Goal: Task Accomplishment & Management: Manage account settings

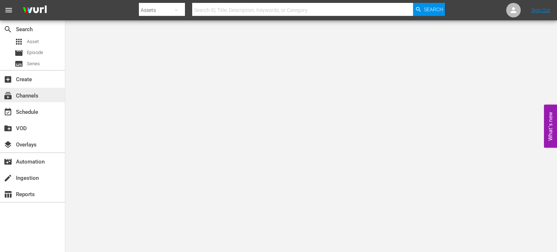
click at [41, 95] on div "subscriptions Channels" at bounding box center [32, 95] width 65 height 15
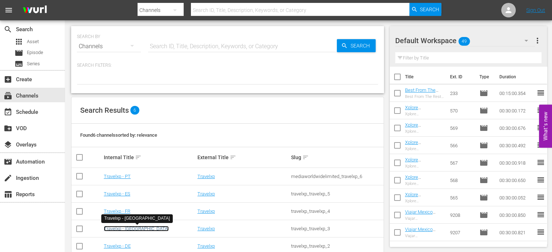
click at [123, 228] on link "Travelxp - [GEOGRAPHIC_DATA]" at bounding box center [136, 228] width 65 height 5
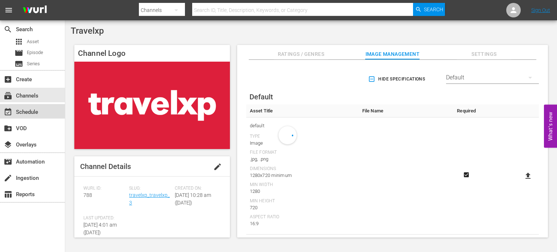
click at [42, 104] on div "event_available Schedule" at bounding box center [32, 111] width 65 height 15
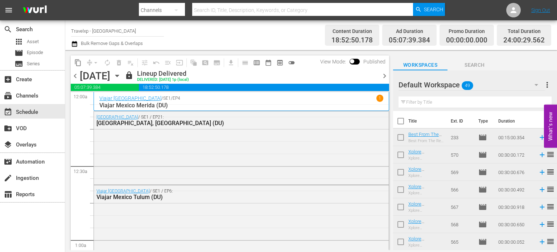
click at [385, 75] on span "chevron_right" at bounding box center [384, 75] width 9 height 9
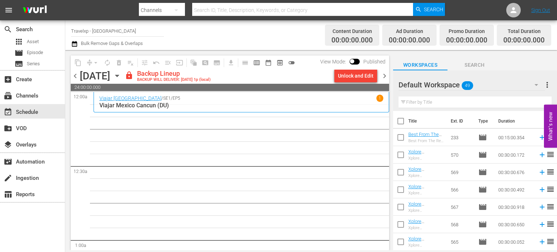
click at [349, 77] on div "Unlock and Edit" at bounding box center [356, 75] width 36 height 13
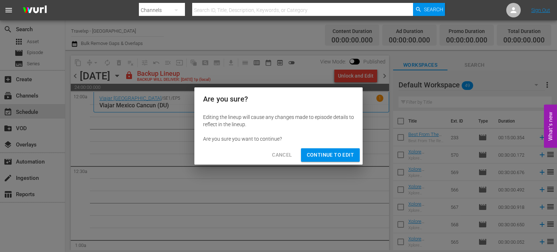
click at [329, 156] on span "Continue to Edit" at bounding box center [330, 155] width 47 height 9
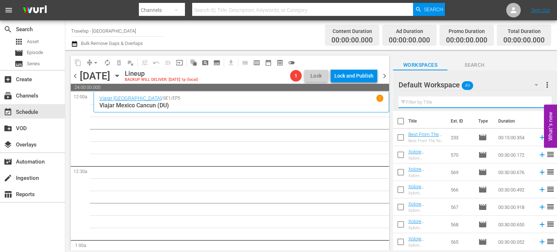
click at [451, 104] on input "text" at bounding box center [475, 102] width 153 height 12
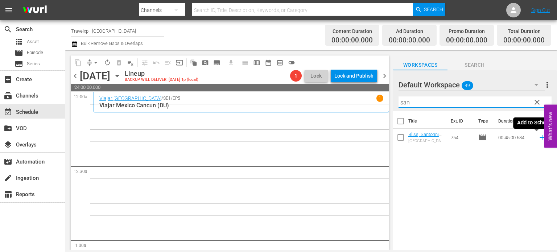
type input "san"
click at [538, 138] on icon at bounding box center [542, 137] width 8 height 8
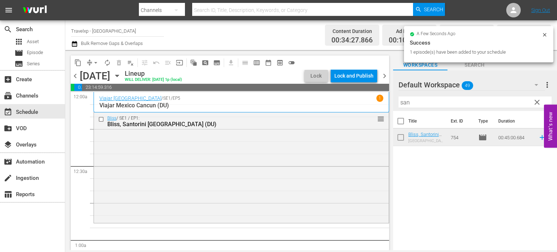
click at [537, 103] on span "clear" at bounding box center [537, 102] width 9 height 9
click at [537, 103] on input "san" at bounding box center [475, 102] width 153 height 12
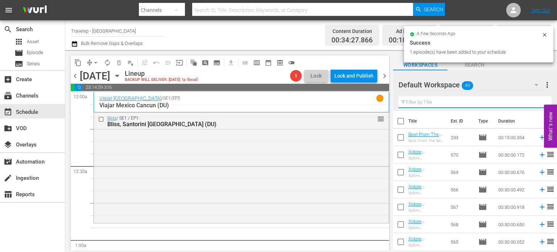
click at [537, 103] on input "text" at bounding box center [475, 102] width 153 height 12
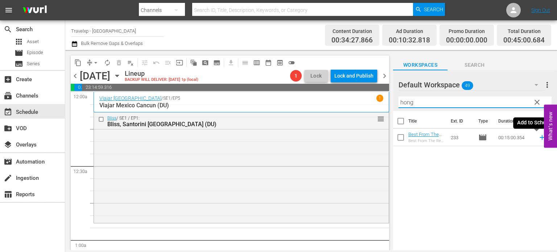
type input "hong"
click at [538, 136] on icon at bounding box center [542, 137] width 8 height 8
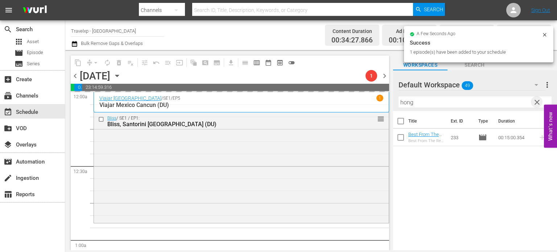
click at [537, 104] on span "clear" at bounding box center [537, 102] width 9 height 9
click at [537, 104] on input "text" at bounding box center [475, 102] width 153 height 12
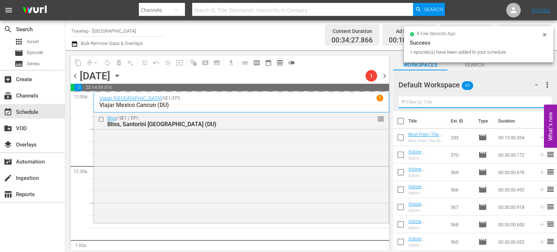
click at [537, 104] on input "text" at bounding box center [475, 102] width 153 height 12
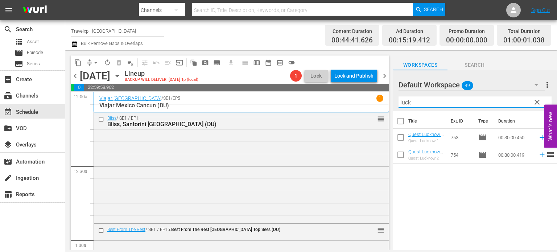
type input "luck"
click at [538, 156] on icon at bounding box center [542, 155] width 8 height 8
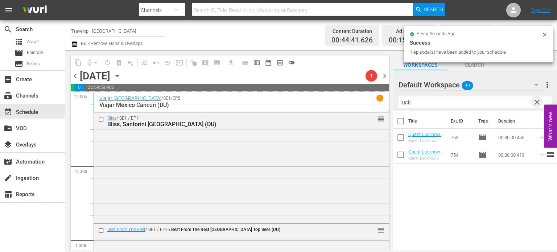
click at [536, 102] on span "clear" at bounding box center [537, 102] width 9 height 9
click at [536, 102] on input "text" at bounding box center [475, 102] width 153 height 12
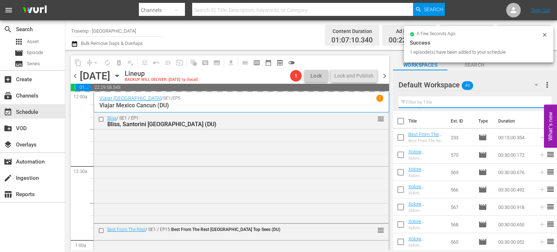
click at [536, 102] on input "text" at bounding box center [475, 102] width 153 height 12
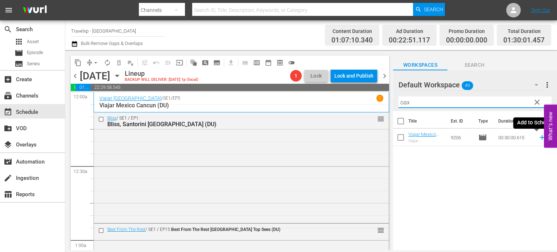
type input "oax"
click at [540, 137] on icon at bounding box center [542, 137] width 5 height 5
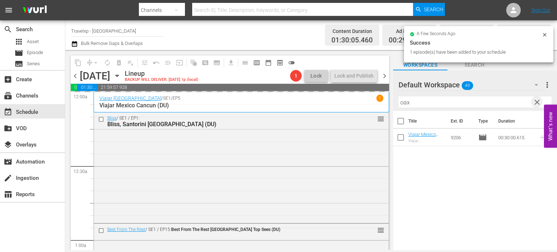
click at [535, 106] on span "clear" at bounding box center [537, 102] width 9 height 9
click at [535, 106] on input "text" at bounding box center [475, 102] width 153 height 12
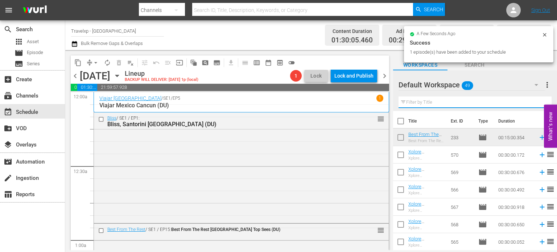
click at [535, 106] on input "text" at bounding box center [475, 102] width 153 height 12
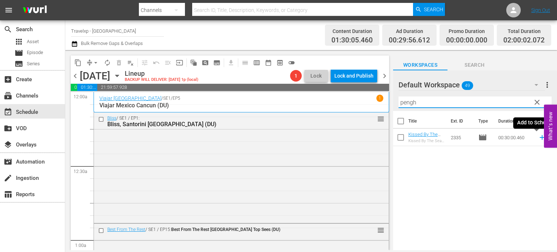
type input "pengh"
click at [538, 139] on icon at bounding box center [542, 137] width 8 height 8
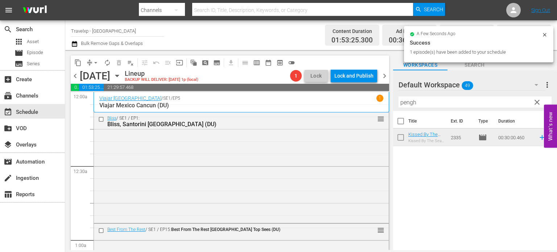
click at [534, 102] on span "clear" at bounding box center [537, 102] width 9 height 9
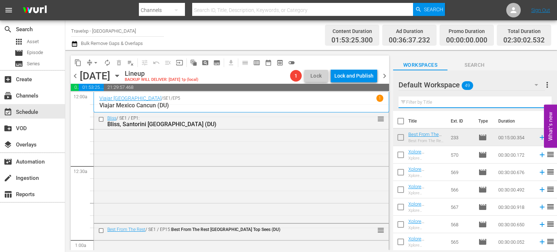
click at [534, 102] on input "text" at bounding box center [475, 102] width 153 height 12
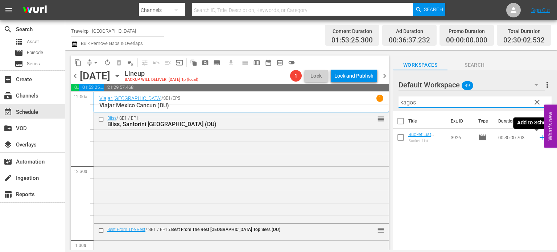
type input "kagos"
click at [540, 137] on icon at bounding box center [542, 137] width 5 height 5
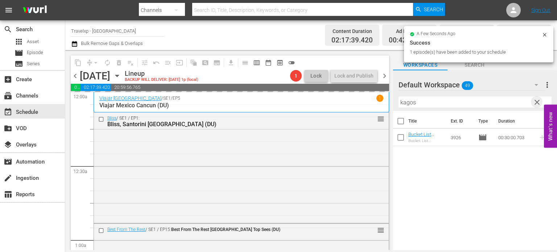
click at [536, 100] on span "clear" at bounding box center [537, 102] width 9 height 9
click at [536, 100] on input "text" at bounding box center [475, 102] width 153 height 12
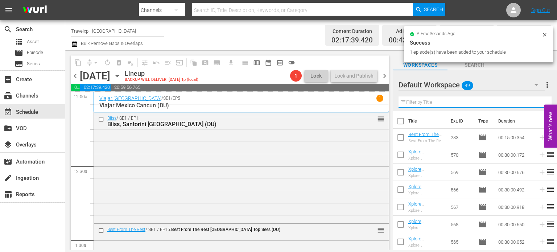
click at [536, 100] on input "text" at bounding box center [475, 102] width 153 height 12
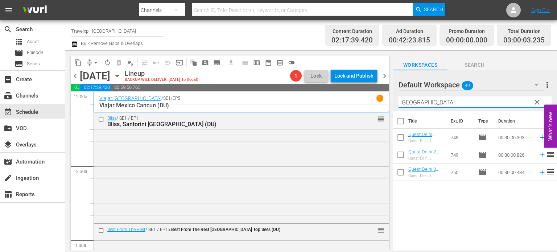
type input "delhi"
click at [538, 140] on icon at bounding box center [542, 137] width 8 height 8
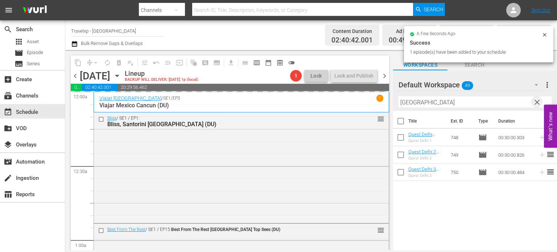
click at [539, 98] on span "clear" at bounding box center [537, 102] width 9 height 9
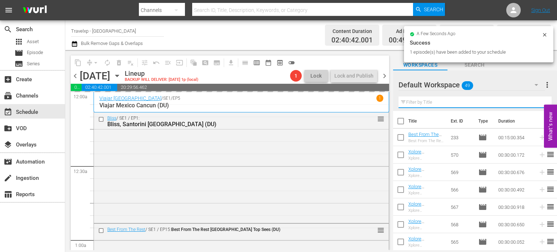
click at [539, 98] on input "text" at bounding box center [475, 102] width 153 height 12
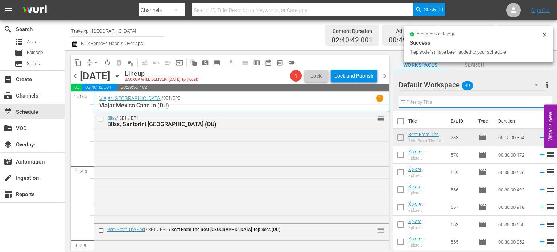
click at [539, 98] on input "text" at bounding box center [475, 102] width 153 height 12
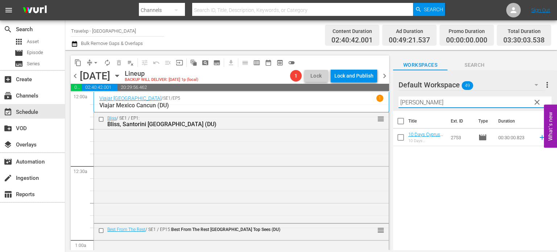
type input "larna"
click at [540, 137] on icon at bounding box center [542, 137] width 5 height 5
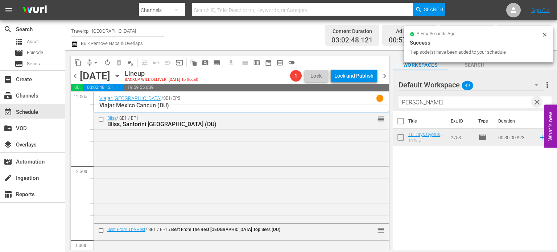
click at [537, 103] on span "clear" at bounding box center [537, 102] width 9 height 9
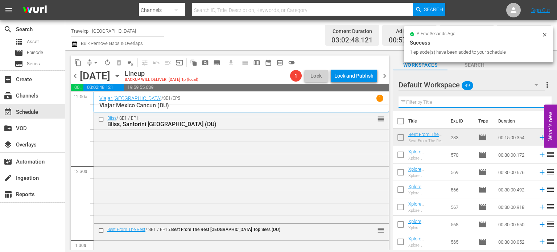
click at [537, 103] on input "text" at bounding box center [475, 102] width 153 height 12
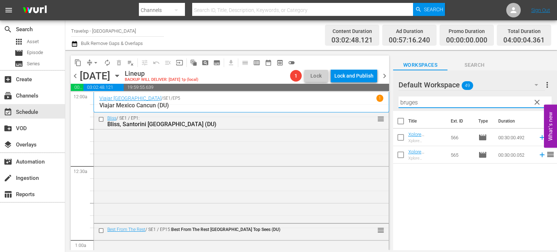
type input "bruges"
click at [540, 157] on icon at bounding box center [542, 155] width 8 height 8
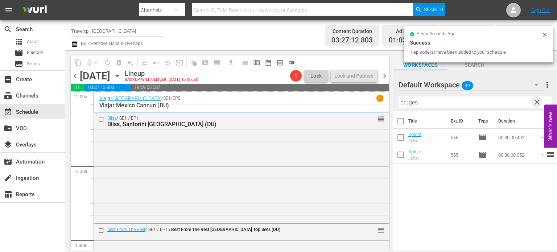
click at [537, 102] on span "clear" at bounding box center [537, 102] width 9 height 9
click at [537, 102] on input "text" at bounding box center [475, 102] width 153 height 12
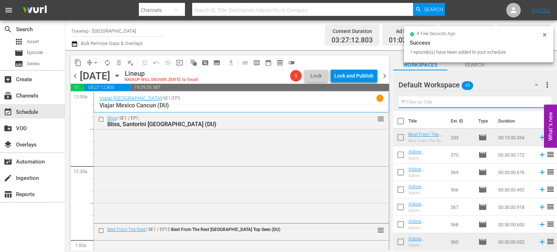
click at [537, 102] on input "text" at bounding box center [475, 102] width 153 height 12
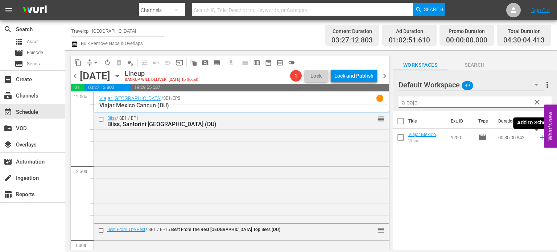
type input "la baja"
click at [540, 138] on icon at bounding box center [542, 137] width 5 height 5
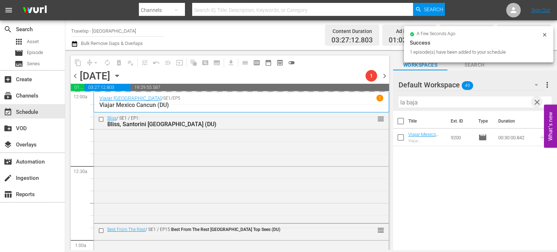
click at [538, 105] on span "clear" at bounding box center [537, 102] width 9 height 9
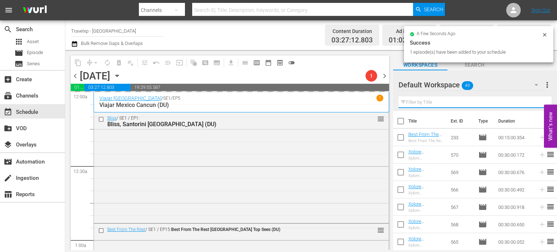
click at [538, 105] on input "text" at bounding box center [475, 102] width 153 height 12
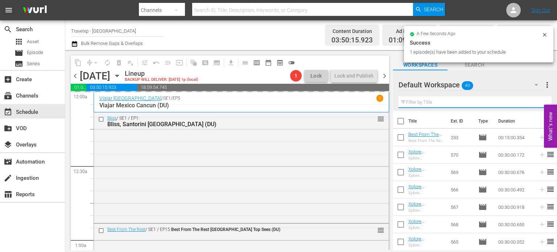
click at [538, 105] on input "text" at bounding box center [475, 102] width 153 height 12
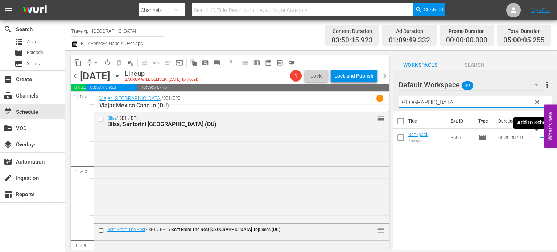
type input "baku"
click at [540, 137] on icon at bounding box center [542, 137] width 5 height 5
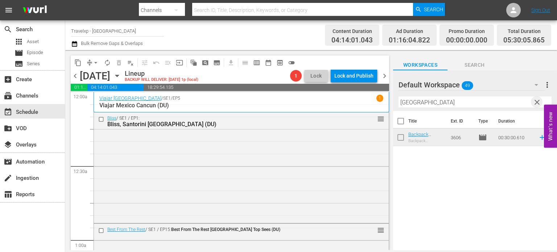
click at [538, 104] on span "clear" at bounding box center [537, 102] width 9 height 9
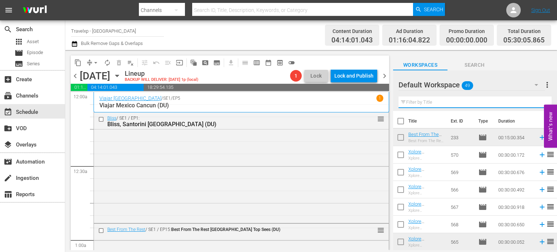
click at [538, 104] on input "text" at bounding box center [475, 102] width 153 height 12
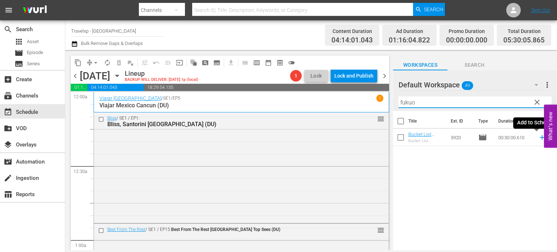
type input "fukuo"
click at [538, 138] on icon at bounding box center [542, 137] width 8 height 8
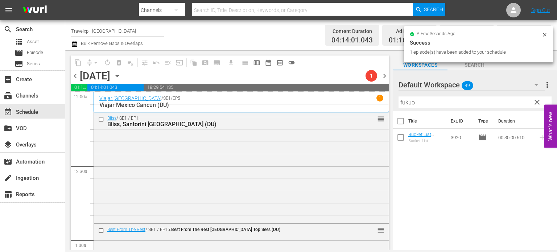
click at [536, 100] on span "clear" at bounding box center [537, 102] width 9 height 9
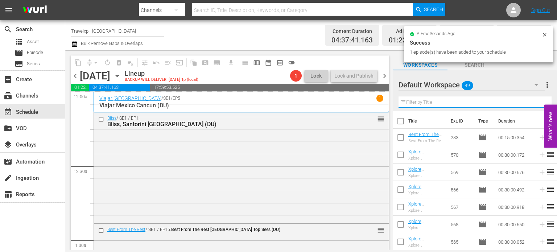
click at [536, 100] on input "text" at bounding box center [475, 102] width 153 height 12
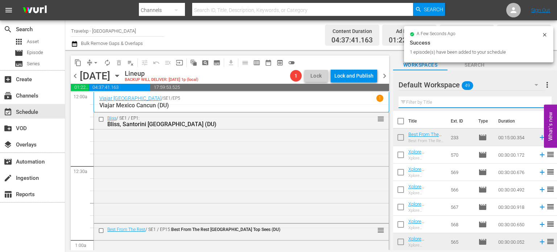
click at [536, 100] on input "text" at bounding box center [475, 102] width 153 height 12
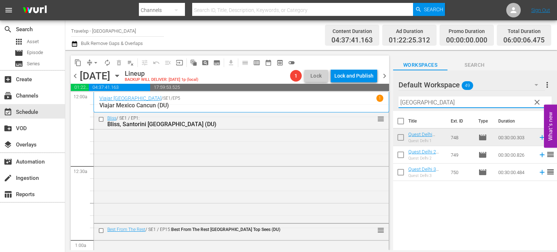
type input "delhi"
click at [538, 154] on icon at bounding box center [542, 155] width 8 height 8
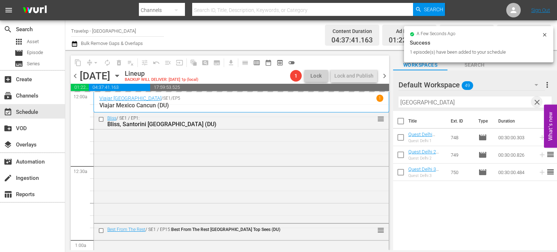
click at [536, 104] on span "clear" at bounding box center [537, 102] width 9 height 9
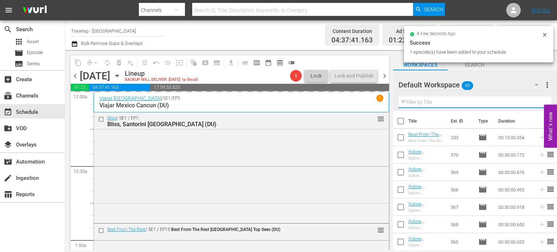
click at [536, 104] on input "text" at bounding box center [475, 102] width 153 height 12
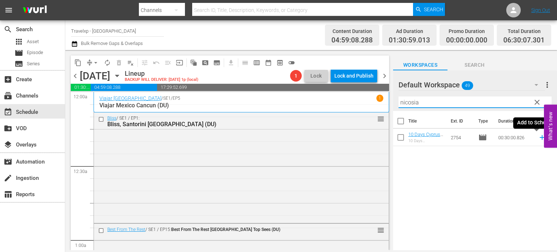
type input "nicosia"
click at [538, 140] on icon at bounding box center [542, 137] width 8 height 8
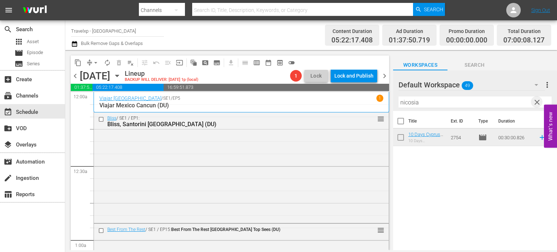
click at [537, 103] on span "clear" at bounding box center [537, 102] width 9 height 9
click at [537, 103] on input "nicosia" at bounding box center [475, 102] width 153 height 12
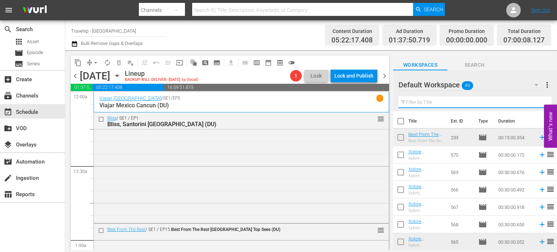
click at [537, 103] on input "text" at bounding box center [475, 102] width 153 height 12
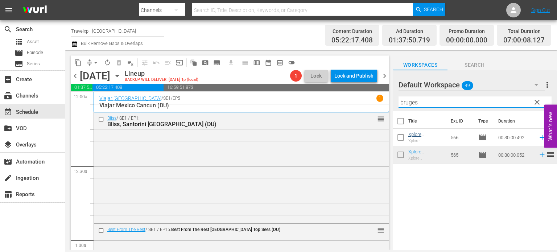
type input "bruges"
click at [538, 139] on icon at bounding box center [542, 137] width 8 height 8
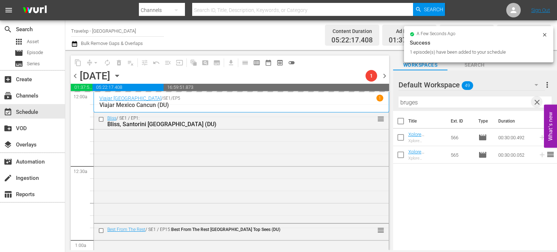
click at [537, 103] on span "clear" at bounding box center [537, 102] width 9 height 9
click at [537, 103] on input "bruges" at bounding box center [475, 102] width 153 height 12
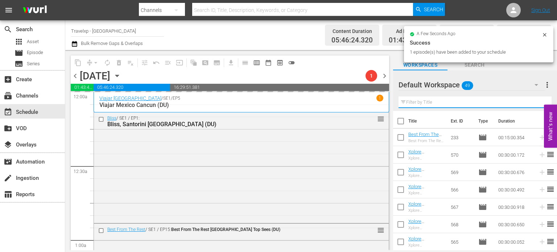
click at [537, 103] on input "text" at bounding box center [475, 102] width 153 height 12
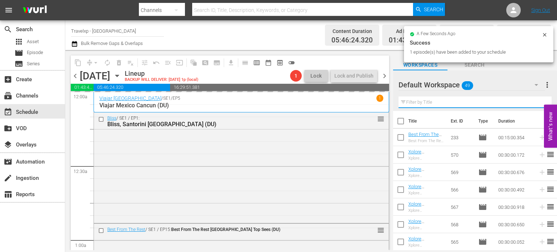
click at [537, 103] on input "text" at bounding box center [475, 102] width 153 height 12
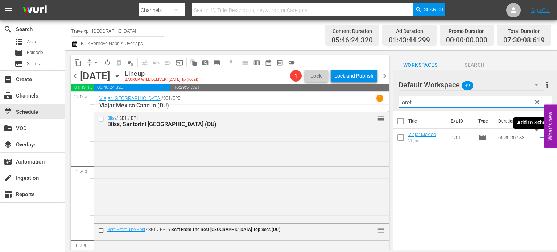
type input "loret"
click at [538, 140] on icon at bounding box center [542, 137] width 8 height 8
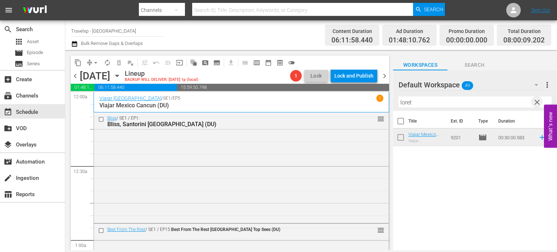
click at [537, 100] on span "clear" at bounding box center [537, 102] width 9 height 9
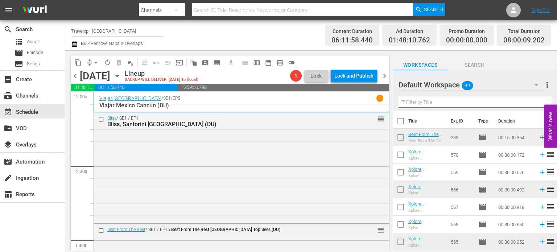
click at [537, 100] on input "text" at bounding box center [475, 102] width 153 height 12
click at [537, 100] on div "Default Workspace 49 Default more_vert Filter by Title" at bounding box center [475, 90] width 164 height 41
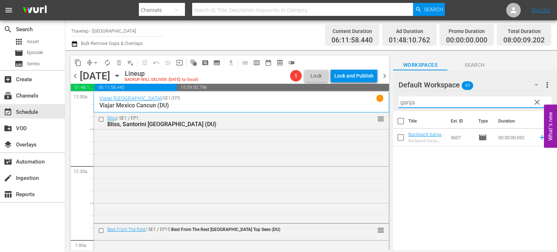
type input "ganja"
click at [538, 138] on icon at bounding box center [542, 137] width 8 height 8
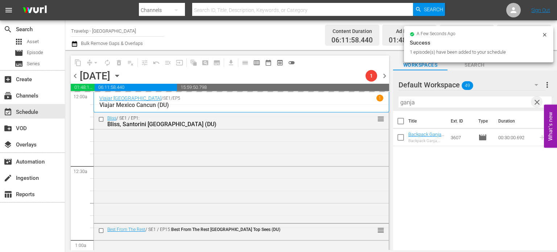
click at [535, 104] on span "clear" at bounding box center [537, 102] width 9 height 9
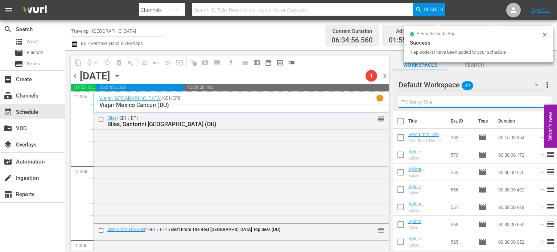
click at [535, 104] on input "text" at bounding box center [475, 102] width 153 height 12
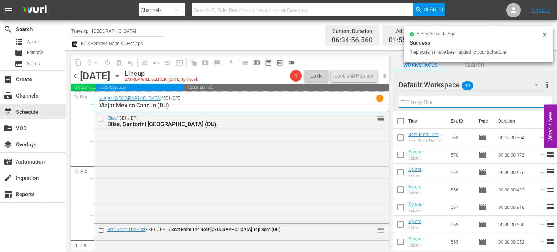
click at [535, 104] on input "text" at bounding box center [475, 102] width 153 height 12
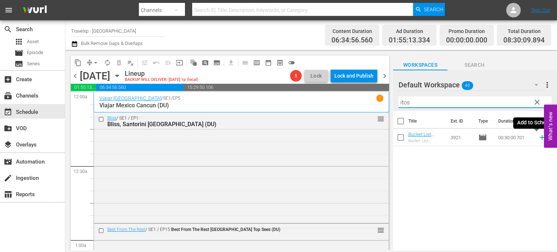
type input "itos"
click at [538, 136] on icon at bounding box center [542, 137] width 8 height 8
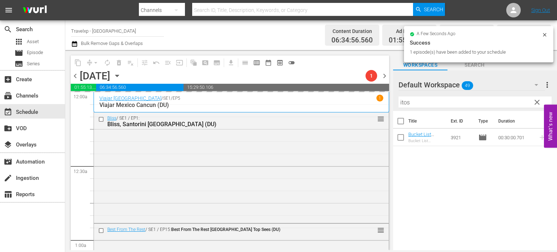
click at [537, 106] on span "clear" at bounding box center [537, 102] width 9 height 9
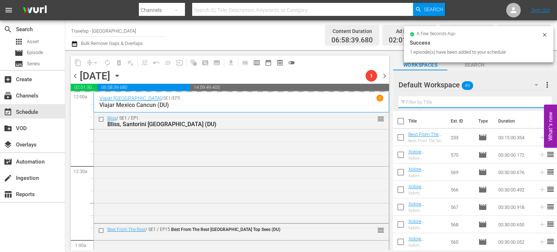
click at [537, 106] on input "text" at bounding box center [475, 102] width 153 height 12
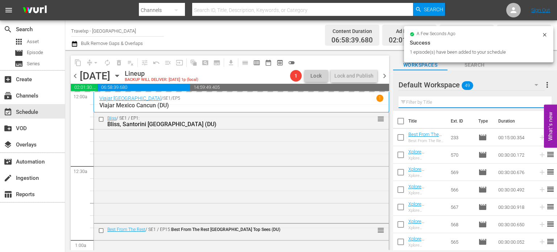
click at [537, 106] on input "text" at bounding box center [475, 102] width 153 height 12
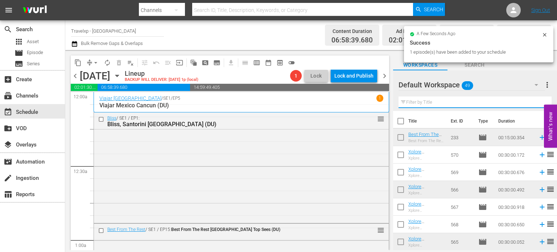
click at [537, 106] on div "Default Workspace 49 Default more_vert Filter by Title" at bounding box center [475, 90] width 164 height 41
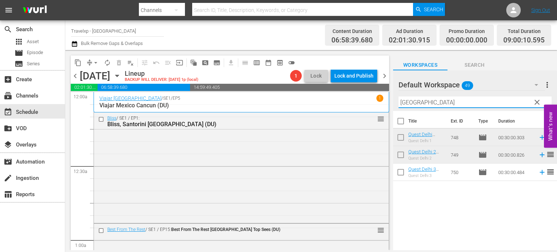
type input "delhi"
click at [546, 173] on span "reorder" at bounding box center [550, 172] width 9 height 9
click at [538, 173] on icon at bounding box center [542, 172] width 8 height 8
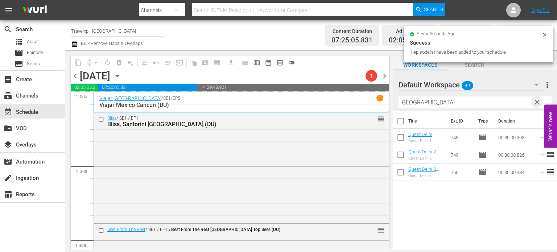
click at [538, 106] on span "clear" at bounding box center [537, 102] width 9 height 9
click at [538, 106] on input "delhi" at bounding box center [475, 102] width 153 height 12
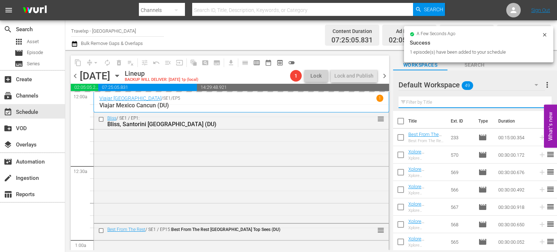
click at [538, 106] on input "text" at bounding box center [475, 102] width 153 height 12
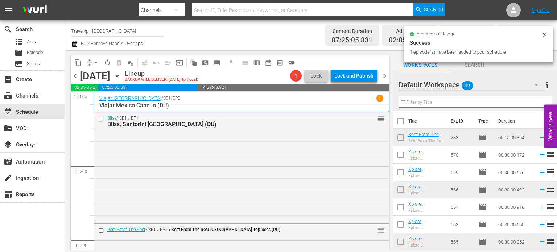
click at [538, 106] on input "text" at bounding box center [475, 102] width 153 height 12
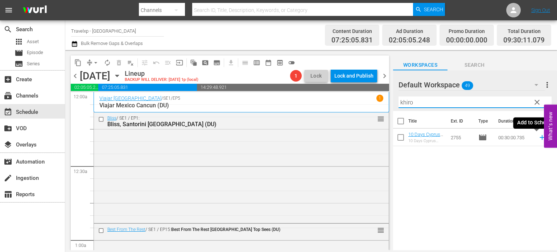
type input "khiro"
click at [538, 138] on icon at bounding box center [542, 137] width 8 height 8
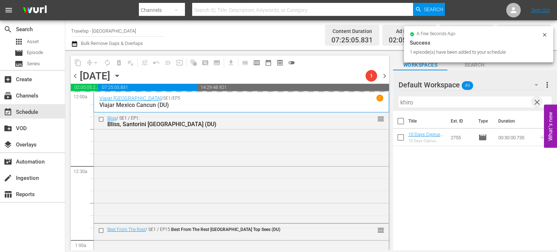
click at [536, 101] on span "clear" at bounding box center [537, 102] width 9 height 9
click at [536, 101] on input "text" at bounding box center [475, 102] width 153 height 12
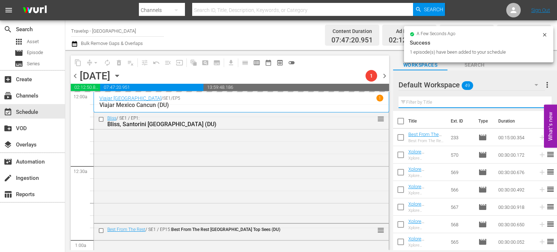
click at [536, 101] on input "text" at bounding box center [475, 102] width 153 height 12
click at [536, 101] on div "Default Workspace 49 Default more_vert Filter by Title" at bounding box center [475, 90] width 164 height 41
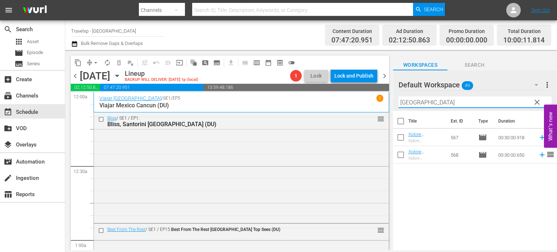
type input "antwerp"
click at [539, 139] on icon at bounding box center [542, 137] width 8 height 8
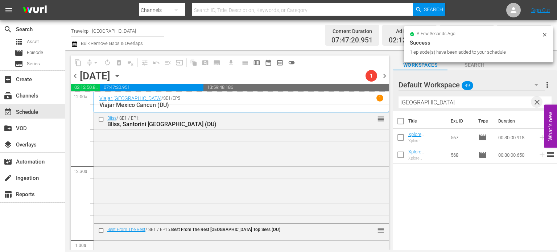
click at [535, 104] on span "clear" at bounding box center [537, 102] width 9 height 9
click at [535, 104] on input "antwerp" at bounding box center [475, 102] width 153 height 12
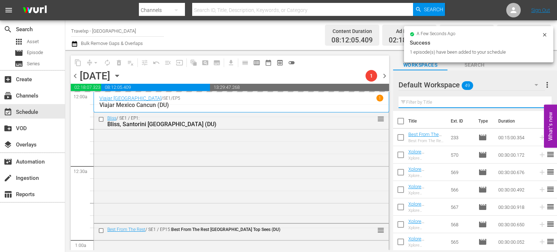
click at [535, 104] on input "text" at bounding box center [475, 102] width 153 height 12
click at [535, 104] on div "Default Workspace 49 Default more_vert Filter by Title" at bounding box center [475, 90] width 164 height 41
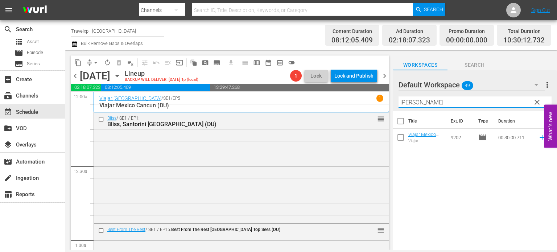
type input "campe"
click at [535, 142] on td at bounding box center [540, 137] width 11 height 17
click at [538, 137] on icon at bounding box center [542, 137] width 8 height 8
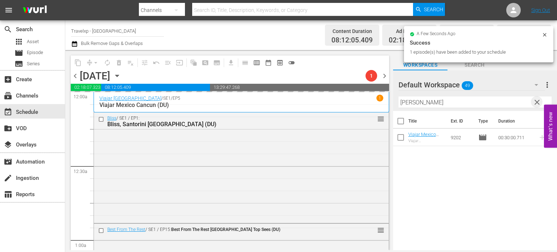
click at [536, 100] on span "clear" at bounding box center [537, 102] width 9 height 9
click at [536, 100] on input "text" at bounding box center [475, 102] width 153 height 12
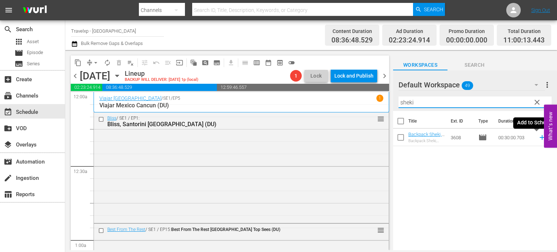
type input "sheki"
click at [538, 139] on icon at bounding box center [542, 137] width 8 height 8
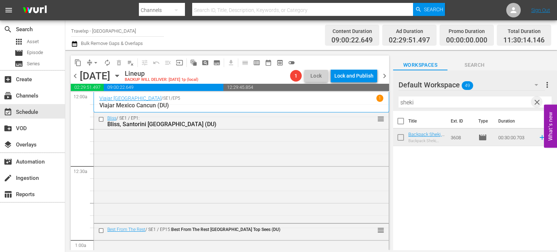
click at [537, 99] on span "clear" at bounding box center [537, 102] width 9 height 9
click at [537, 99] on input "text" at bounding box center [475, 102] width 153 height 12
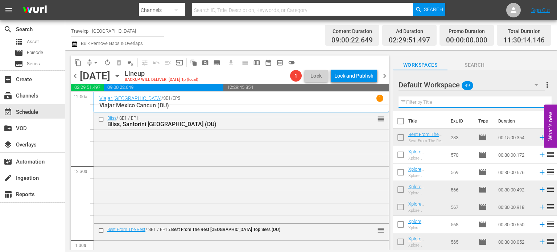
click at [537, 99] on input "text" at bounding box center [475, 102] width 153 height 12
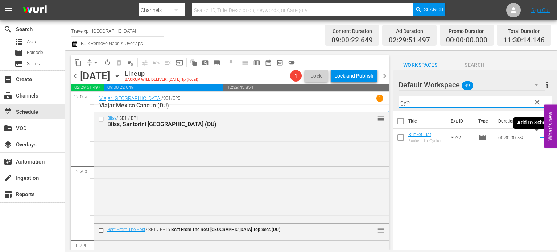
type input "gyo"
click at [538, 136] on icon at bounding box center [542, 137] width 8 height 8
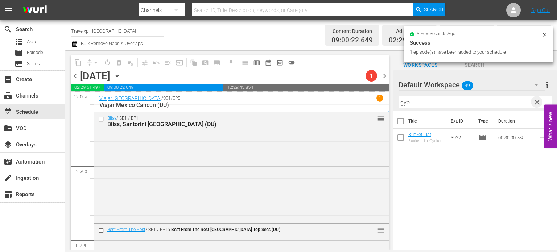
click at [535, 101] on span "clear" at bounding box center [537, 102] width 9 height 9
click at [535, 101] on input "gyo" at bounding box center [475, 102] width 153 height 12
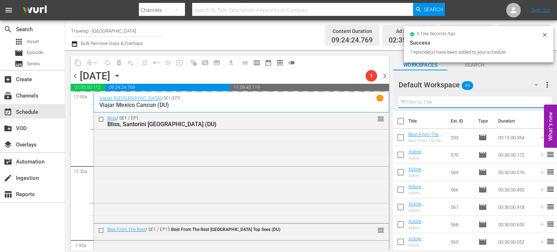
click at [535, 101] on input "text" at bounding box center [475, 102] width 153 height 12
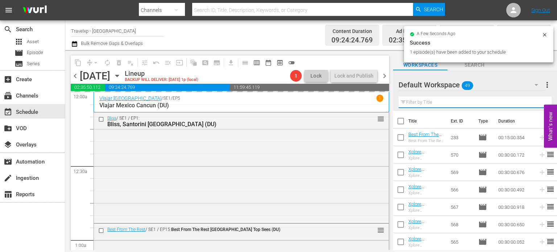
click at [535, 101] on div "Default Workspace 49 Default more_vert Filter by Title" at bounding box center [475, 90] width 164 height 41
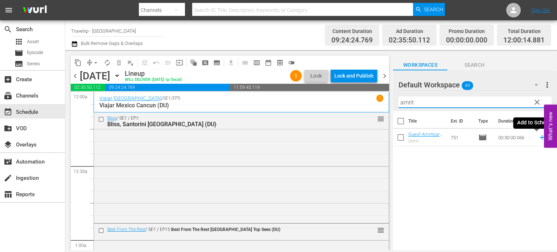
type input "amrit"
click at [538, 137] on icon at bounding box center [542, 137] width 8 height 8
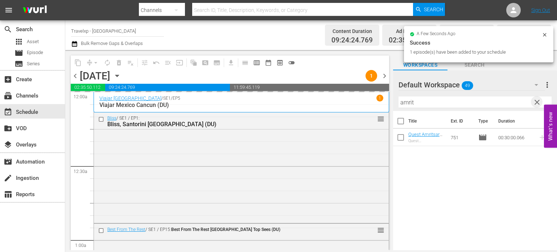
click at [538, 102] on span "clear" at bounding box center [537, 102] width 9 height 9
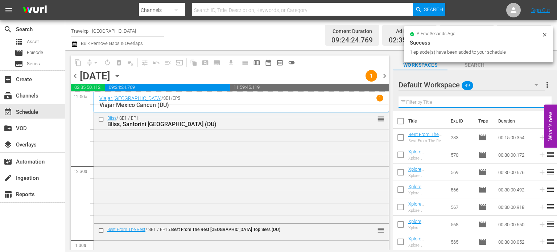
click at [538, 102] on input "text" at bounding box center [475, 102] width 153 height 12
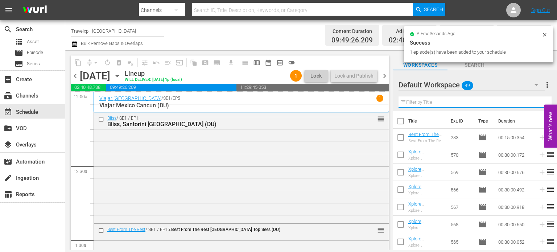
click at [538, 102] on input "text" at bounding box center [475, 102] width 153 height 12
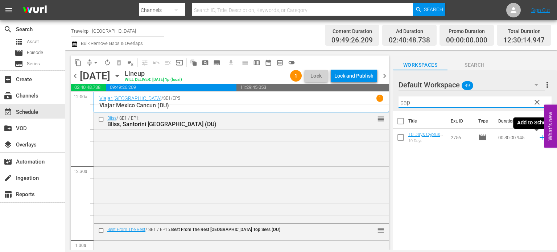
type input "pap"
click at [538, 136] on icon at bounding box center [542, 137] width 8 height 8
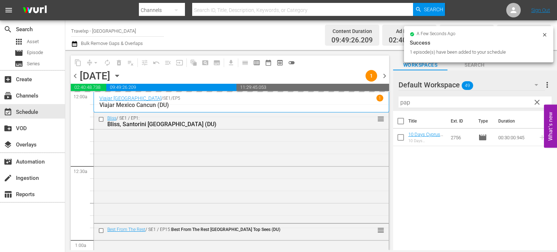
click at [535, 98] on span "clear" at bounding box center [537, 102] width 9 height 9
click at [535, 98] on input "pap" at bounding box center [475, 102] width 153 height 12
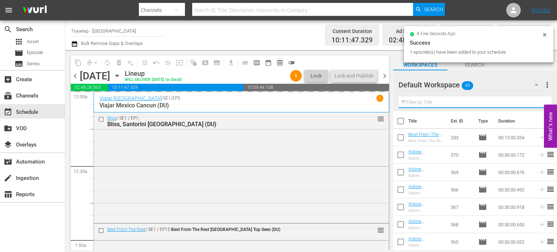
click at [535, 98] on input "text" at bounding box center [475, 102] width 153 height 12
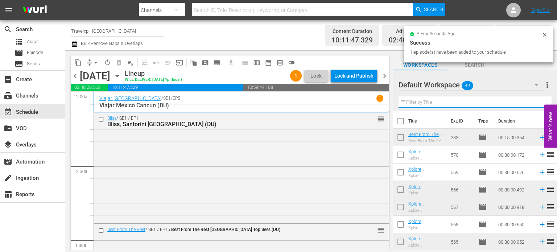
click at [535, 98] on input "text" at bounding box center [475, 102] width 153 height 12
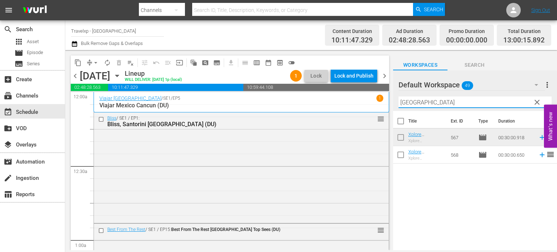
type input "antwerp"
click at [540, 155] on icon at bounding box center [542, 155] width 8 height 8
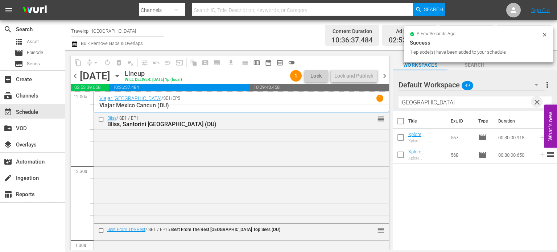
click at [534, 106] on span "clear" at bounding box center [537, 102] width 9 height 9
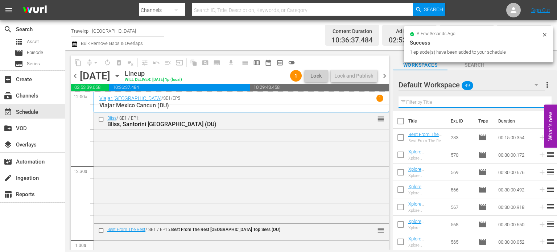
click at [534, 106] on input "text" at bounding box center [475, 102] width 153 height 12
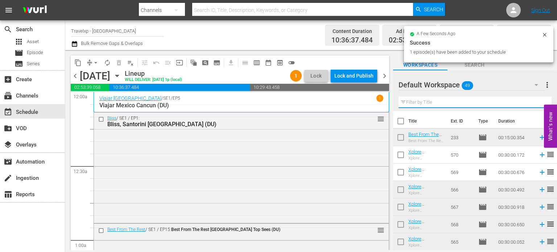
click at [534, 106] on input "text" at bounding box center [475, 102] width 153 height 12
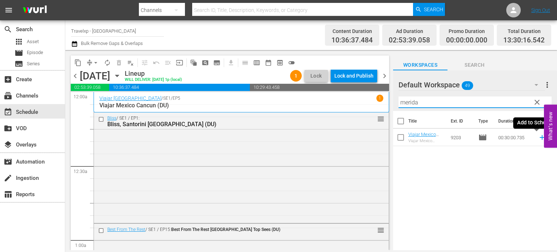
type input "merida"
click at [538, 138] on icon at bounding box center [542, 137] width 8 height 8
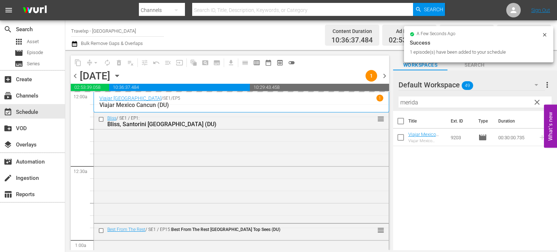
click at [534, 100] on span "clear" at bounding box center [537, 102] width 9 height 9
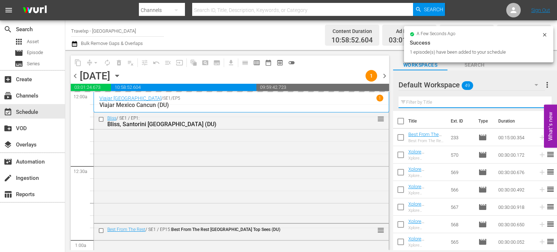
click at [534, 100] on input "text" at bounding box center [475, 102] width 153 height 12
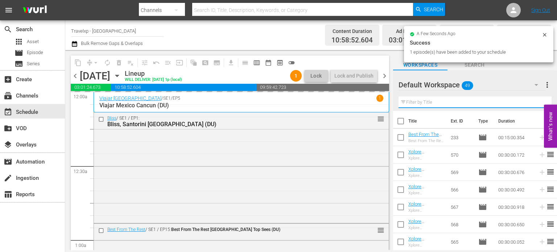
click at [534, 100] on input "text" at bounding box center [475, 102] width 153 height 12
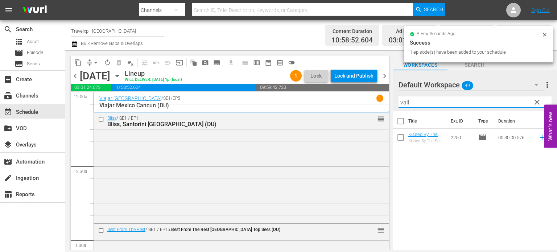
type input "valle"
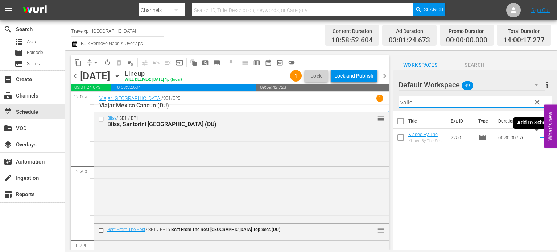
type input "valle"
click at [540, 137] on icon at bounding box center [542, 137] width 8 height 8
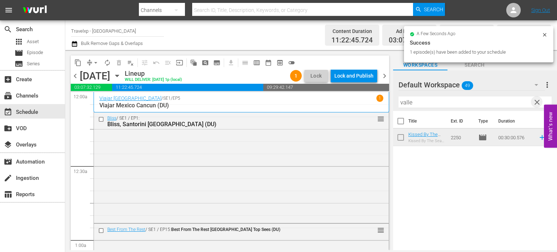
click at [538, 100] on span "clear" at bounding box center [537, 102] width 9 height 9
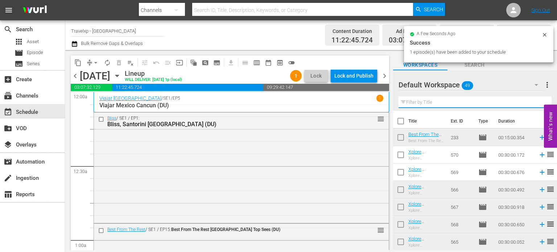
click at [538, 100] on input "text" at bounding box center [475, 102] width 153 height 12
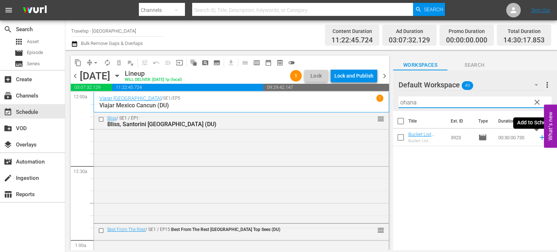
type input "ohana"
click at [538, 141] on icon at bounding box center [542, 137] width 8 height 8
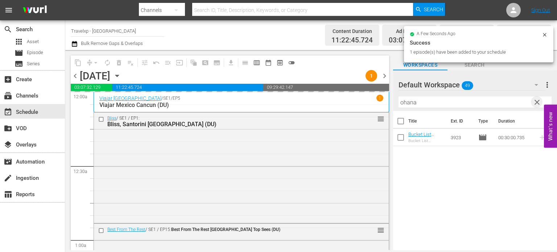
click at [541, 101] on span "clear" at bounding box center [537, 102] width 9 height 9
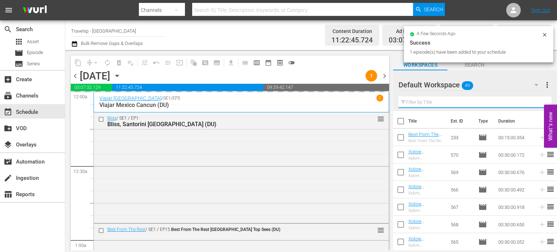
click at [541, 101] on input "text" at bounding box center [475, 102] width 153 height 12
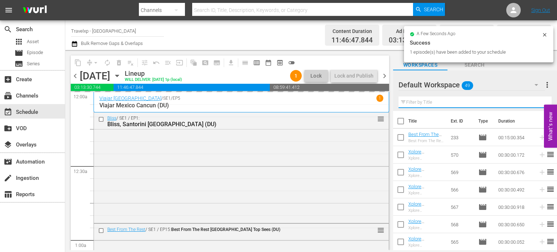
click at [541, 101] on input "text" at bounding box center [475, 102] width 153 height 12
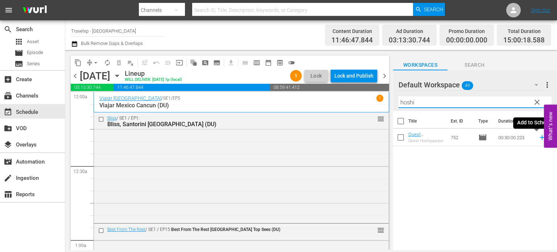
type input "hoshi"
click at [538, 139] on icon at bounding box center [542, 137] width 8 height 8
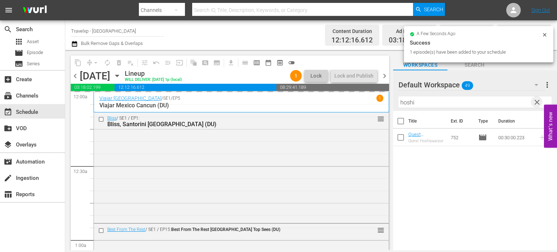
click at [538, 101] on span "clear" at bounding box center [537, 102] width 9 height 9
click at [538, 101] on input "hoshi" at bounding box center [475, 102] width 153 height 12
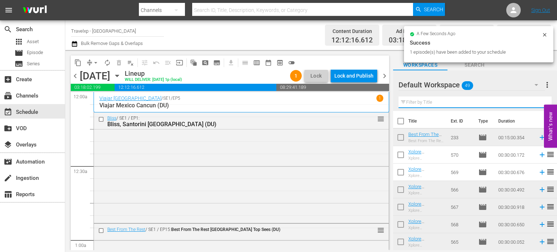
click at [538, 101] on input "text" at bounding box center [475, 102] width 153 height 12
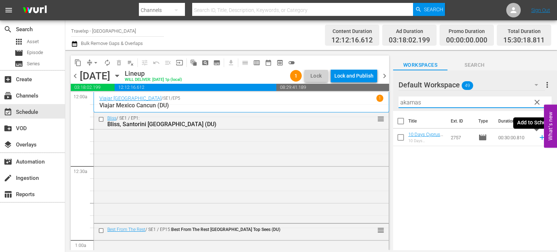
type input "akamas"
click at [538, 138] on icon at bounding box center [542, 137] width 8 height 8
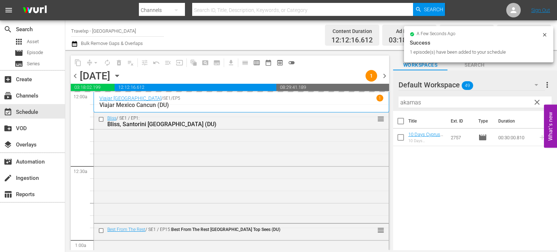
click at [536, 103] on span "clear" at bounding box center [537, 102] width 9 height 9
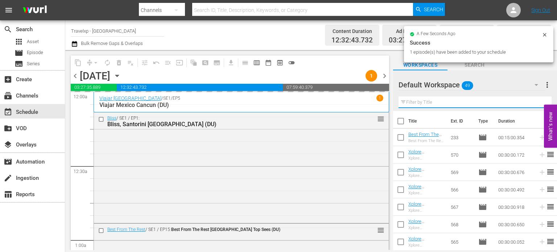
click at [536, 103] on input "text" at bounding box center [475, 102] width 153 height 12
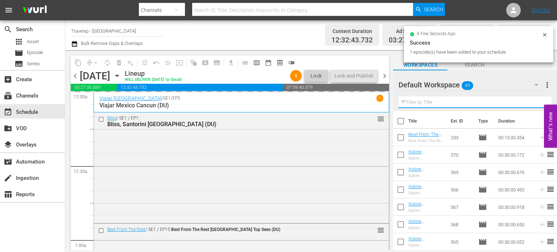
click at [536, 103] on input "text" at bounding box center [475, 102] width 153 height 12
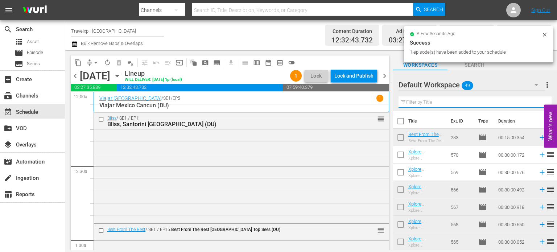
type input "f"
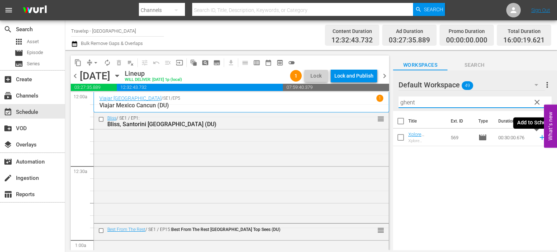
type input "ghent"
click at [539, 136] on icon at bounding box center [542, 137] width 8 height 8
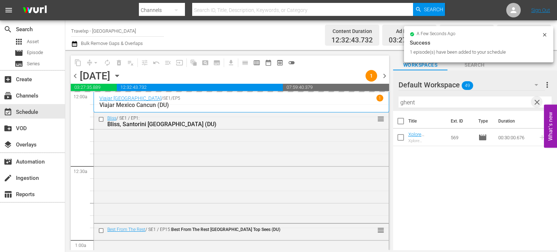
click at [540, 104] on span "clear" at bounding box center [537, 102] width 9 height 9
click at [540, 104] on input "text" at bounding box center [475, 102] width 153 height 12
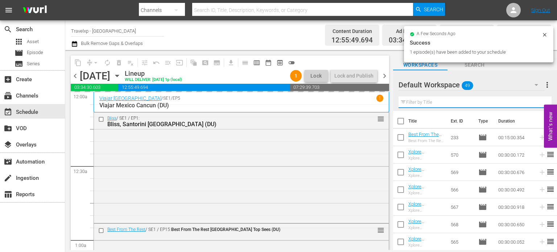
click at [540, 104] on input "text" at bounding box center [475, 102] width 153 height 12
click at [540, 104] on div "Default Workspace 49 Default more_vert Filter by Title c" at bounding box center [475, 90] width 164 height 41
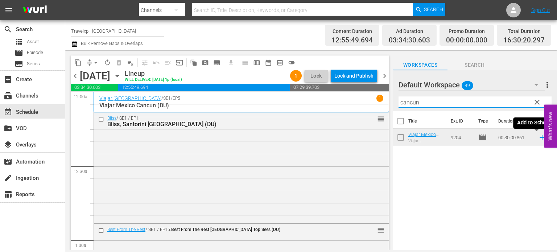
type input "cancun"
click at [538, 138] on icon at bounding box center [542, 137] width 8 height 8
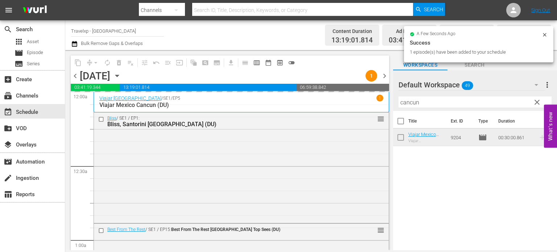
click at [536, 100] on span "clear" at bounding box center [537, 102] width 9 height 9
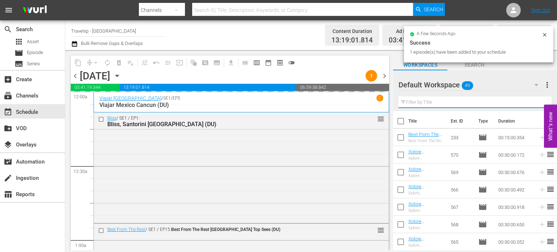
click at [536, 100] on input "text" at bounding box center [475, 102] width 153 height 12
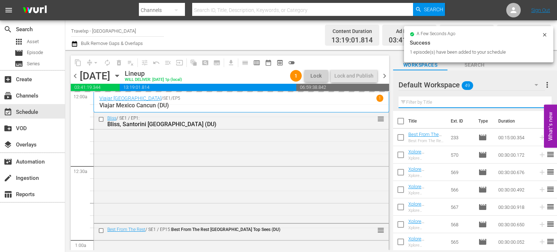
click at [536, 100] on input "text" at bounding box center [475, 102] width 153 height 12
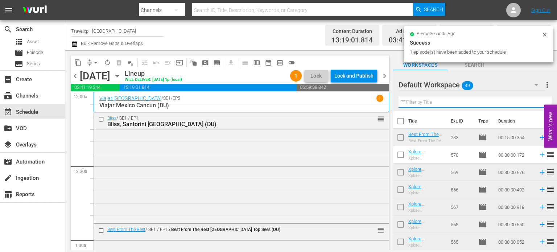
click at [536, 100] on input "text" at bounding box center [475, 102] width 153 height 12
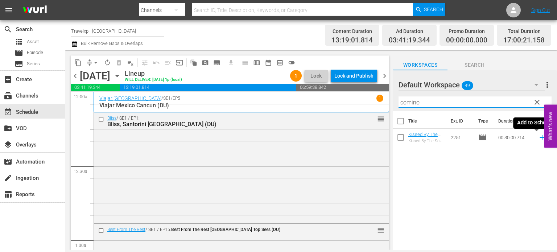
type input "comino"
click at [540, 137] on icon at bounding box center [542, 137] width 5 height 5
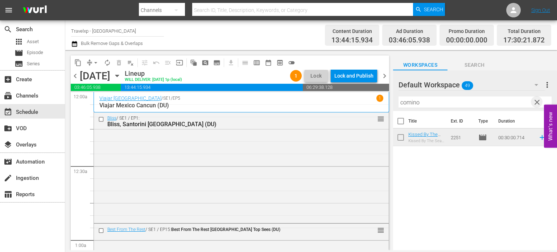
click at [533, 107] on span "clear" at bounding box center [537, 102] width 9 height 9
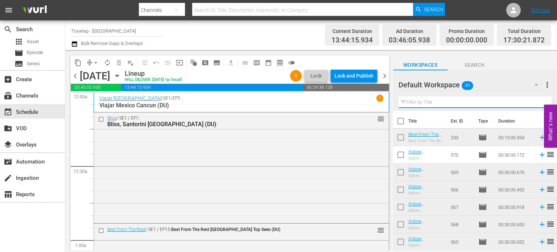
click at [533, 107] on input "text" at bounding box center [475, 102] width 153 height 12
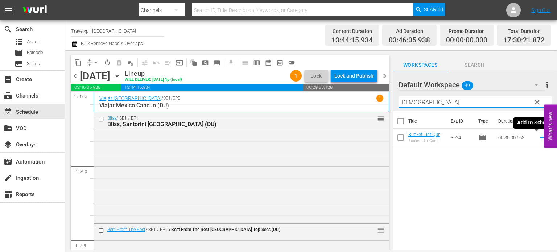
type input "[DEMOGRAPHIC_DATA]"
click at [540, 140] on icon at bounding box center [542, 137] width 8 height 8
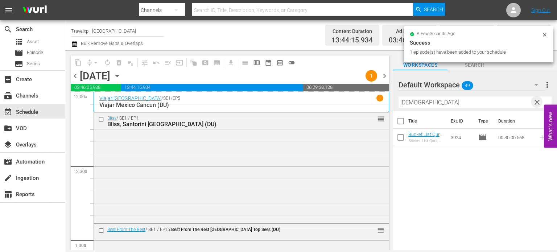
click at [537, 103] on span "clear" at bounding box center [537, 102] width 9 height 9
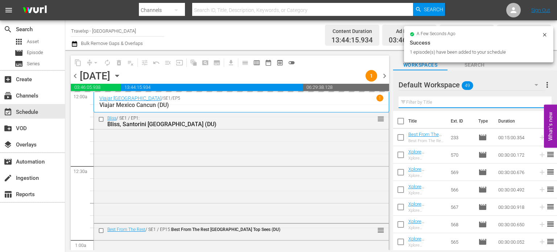
click at [537, 103] on input "text" at bounding box center [475, 102] width 153 height 12
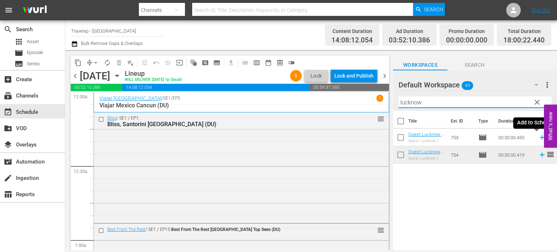
type input "lucknow"
click at [538, 138] on icon at bounding box center [542, 137] width 8 height 8
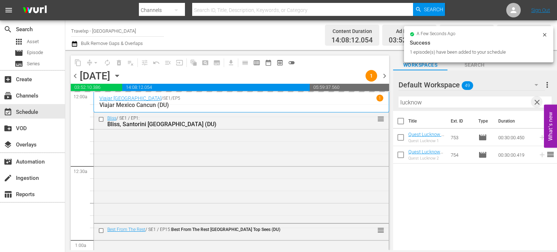
click at [540, 103] on span "clear" at bounding box center [537, 102] width 9 height 9
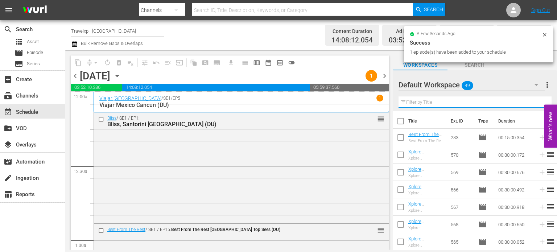
click at [540, 103] on input "text" at bounding box center [475, 102] width 153 height 12
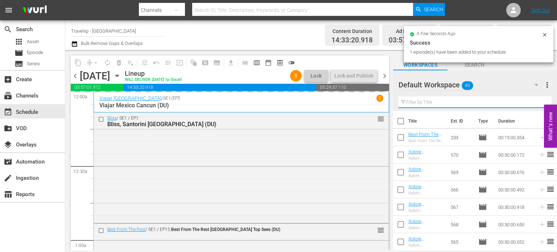
click at [540, 103] on input "text" at bounding box center [475, 102] width 153 height 12
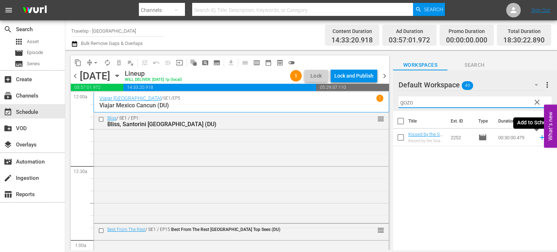
type input "gozo"
click at [538, 136] on icon at bounding box center [542, 137] width 8 height 8
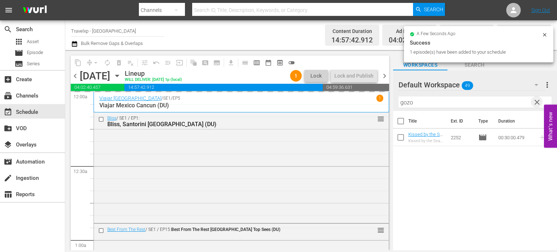
click at [536, 100] on span "clear" at bounding box center [537, 102] width 9 height 9
click at [536, 100] on input "text" at bounding box center [475, 102] width 153 height 12
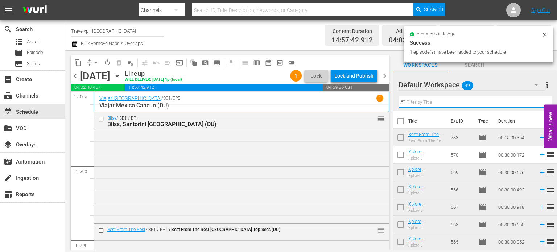
click at [536, 100] on div "Default Workspace 49 Default more_vert Filter by Title a" at bounding box center [475, 90] width 164 height 41
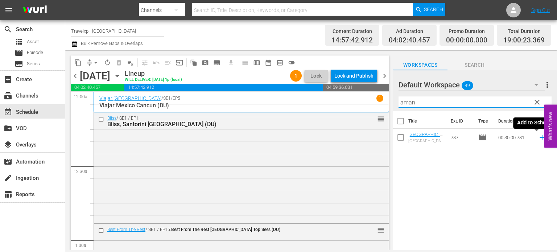
type input "aman"
click at [540, 138] on icon at bounding box center [542, 137] width 5 height 5
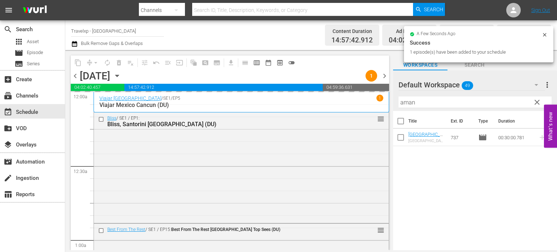
click at [537, 103] on span "clear" at bounding box center [537, 102] width 9 height 9
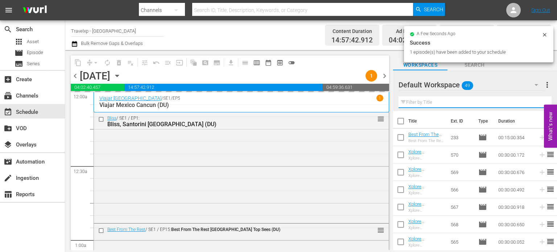
click at [537, 103] on input "text" at bounding box center [475, 102] width 153 height 12
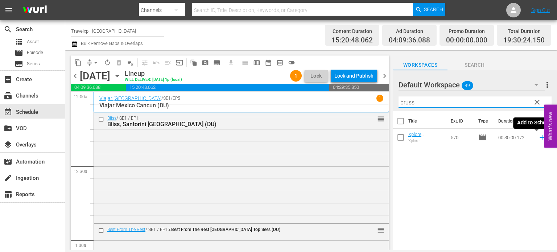
type input "bruss"
click at [538, 138] on icon at bounding box center [542, 137] width 8 height 8
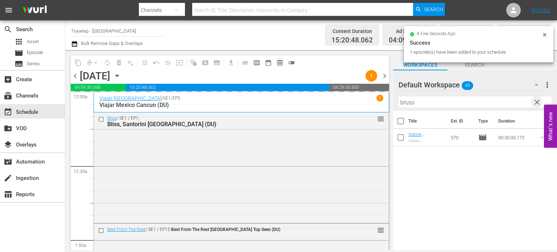
click at [537, 100] on span "clear" at bounding box center [537, 102] width 9 height 9
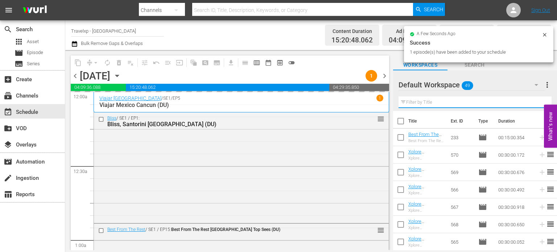
click at [537, 100] on input "text" at bounding box center [475, 102] width 153 height 12
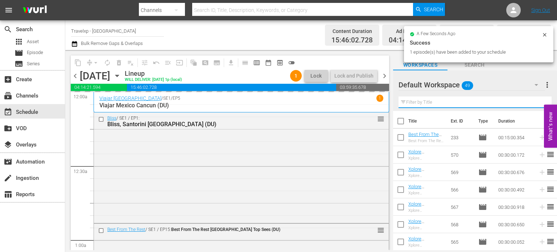
click at [537, 100] on input "text" at bounding box center [475, 102] width 153 height 12
click at [537, 100] on div "Default Workspace 49 Default more_vert Filter by Title" at bounding box center [475, 90] width 164 height 41
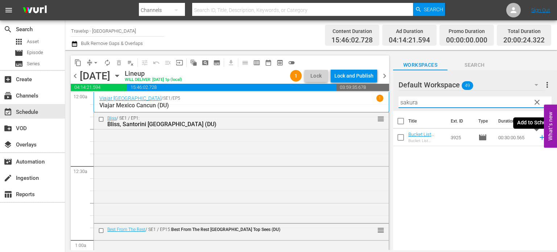
type input "sakura"
click at [538, 138] on icon at bounding box center [542, 137] width 8 height 8
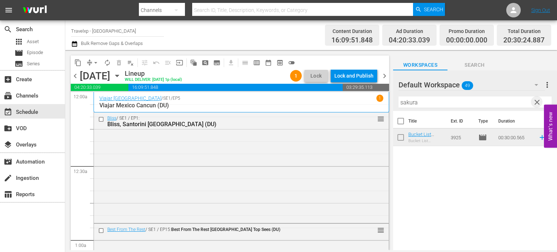
click at [537, 102] on span "clear" at bounding box center [537, 102] width 9 height 9
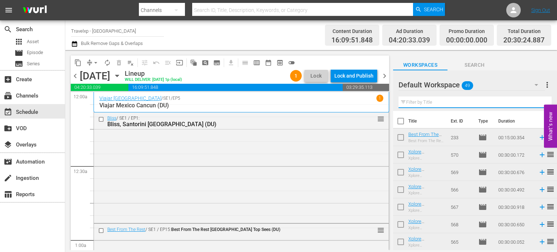
click at [537, 102] on input "text" at bounding box center [475, 102] width 153 height 12
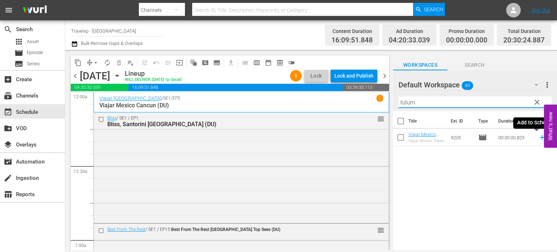
type input "tulum"
click at [538, 139] on icon at bounding box center [542, 137] width 8 height 8
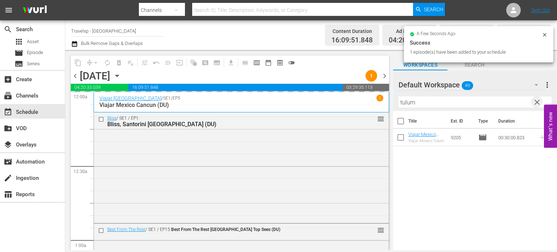
click at [538, 106] on span "clear" at bounding box center [537, 102] width 9 height 9
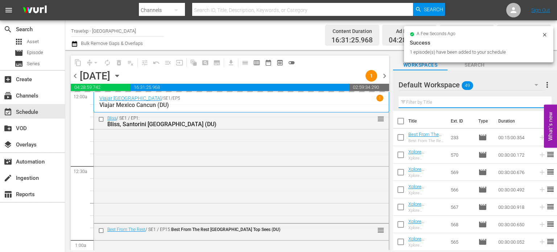
click at [538, 106] on input "text" at bounding box center [475, 102] width 153 height 12
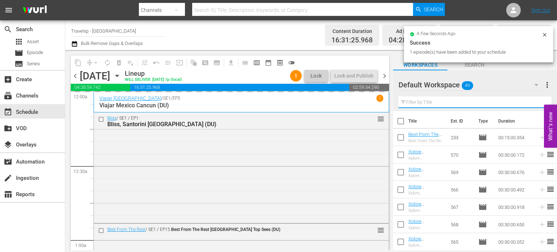
click at [538, 106] on input "text" at bounding box center [475, 102] width 153 height 12
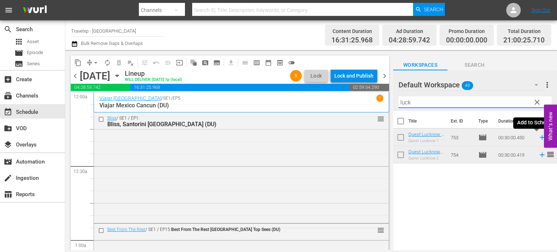
type input "luck"
click at [538, 139] on icon at bounding box center [542, 137] width 8 height 8
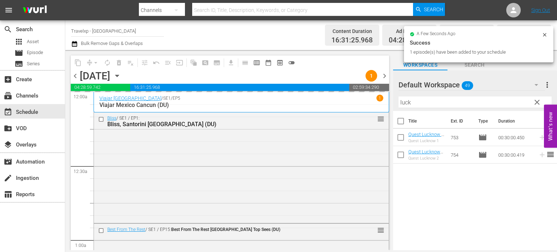
click at [537, 102] on span "clear" at bounding box center [537, 102] width 9 height 9
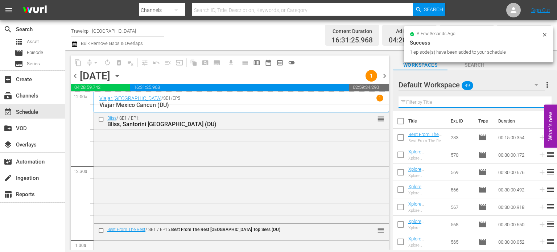
click at [537, 102] on input "text" at bounding box center [475, 102] width 153 height 12
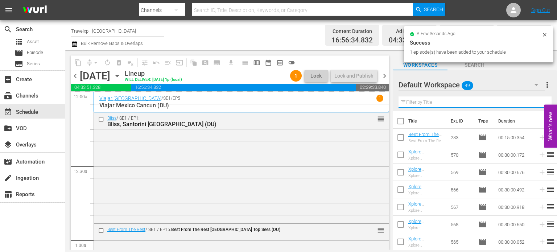
click at [537, 102] on input "text" at bounding box center [475, 102] width 153 height 12
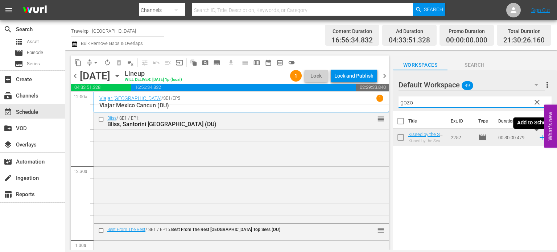
type input "gozo"
click at [539, 135] on icon at bounding box center [542, 137] width 8 height 8
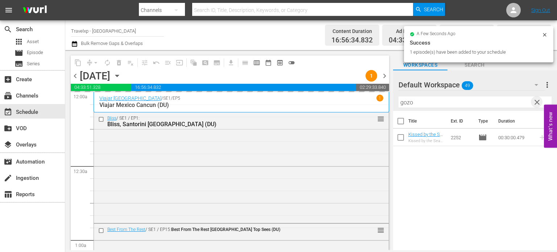
click at [540, 104] on span "clear" at bounding box center [537, 102] width 9 height 9
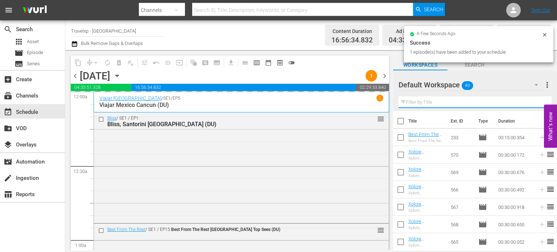
click at [540, 104] on input "text" at bounding box center [475, 102] width 153 height 12
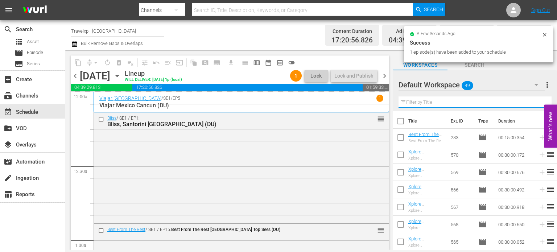
click at [540, 104] on div "Default Workspace 49 Default more_vert Filter by Title" at bounding box center [475, 90] width 164 height 41
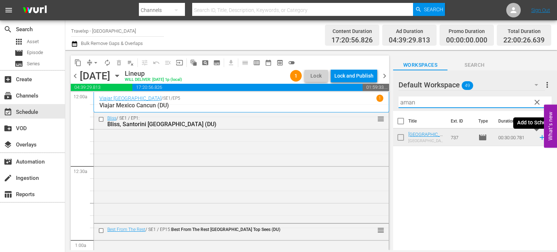
type input "aman"
click at [538, 139] on icon at bounding box center [542, 137] width 8 height 8
click at [540, 101] on span "clear" at bounding box center [537, 102] width 9 height 9
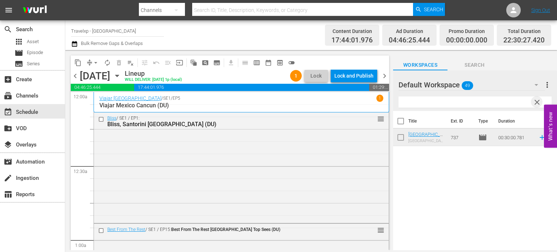
click at [540, 101] on input "text" at bounding box center [475, 102] width 153 height 12
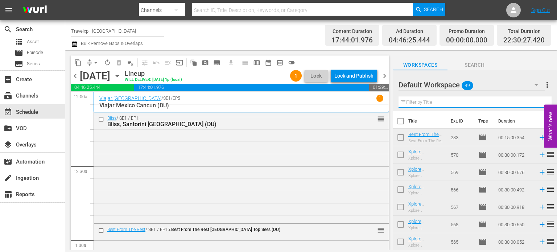
click at [540, 101] on input "text" at bounding box center [475, 102] width 153 height 12
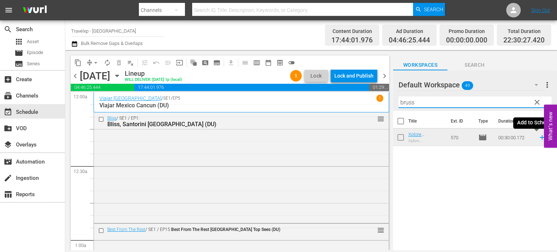
type input "bruss"
click at [538, 139] on icon at bounding box center [542, 137] width 8 height 8
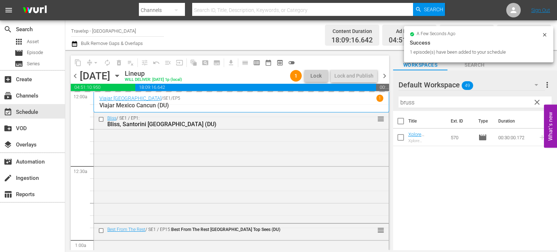
click at [537, 103] on span "clear" at bounding box center [537, 102] width 9 height 9
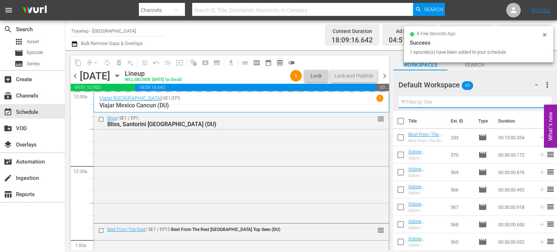
click at [537, 103] on input "text" at bounding box center [475, 102] width 153 height 12
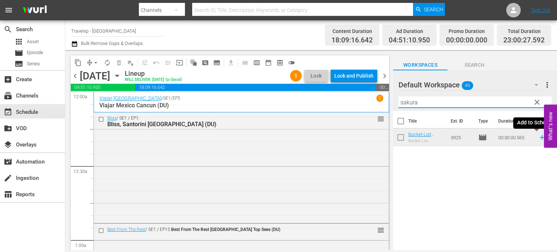
type input "sakura"
click at [538, 138] on icon at bounding box center [542, 137] width 8 height 8
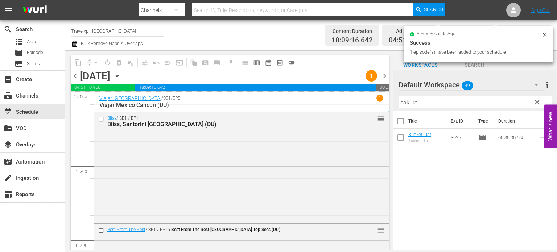
click at [535, 108] on button "clear" at bounding box center [537, 102] width 12 height 12
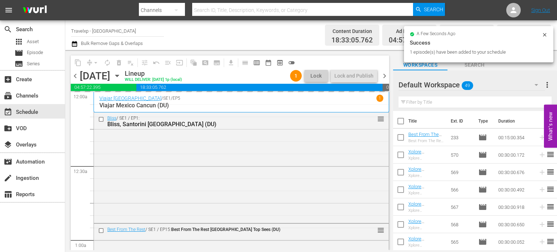
click at [535, 108] on hr at bounding box center [475, 108] width 153 height 0
click at [535, 108] on div at bounding box center [475, 108] width 153 height 0
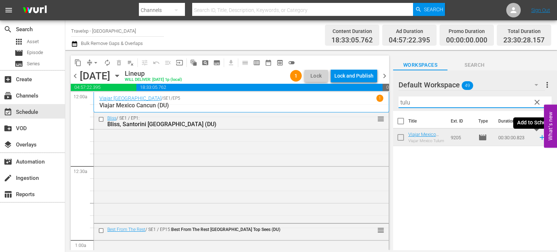
type input "tulu"
click at [540, 137] on icon at bounding box center [542, 137] width 5 height 5
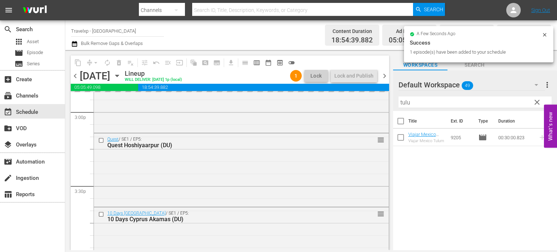
scroll to position [3394, 0]
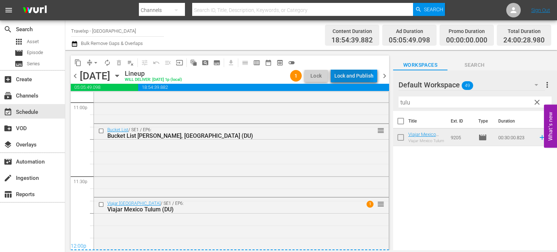
click at [354, 74] on div "Lock and Publish" at bounding box center [353, 75] width 39 height 13
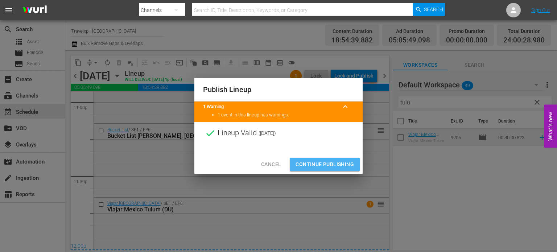
click at [318, 163] on span "Continue Publishing" at bounding box center [325, 164] width 58 height 9
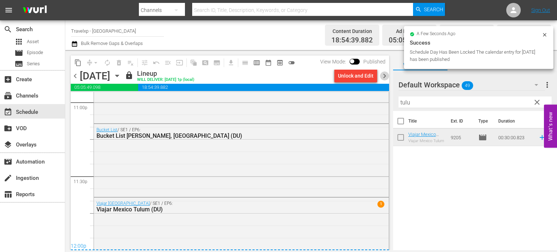
click at [387, 78] on span "chevron_right" at bounding box center [384, 75] width 9 height 9
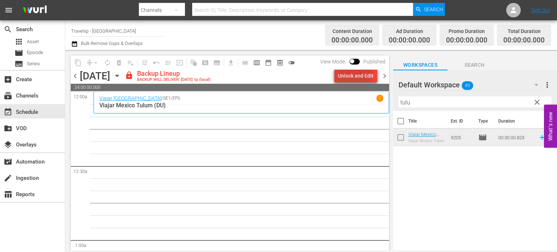
click at [346, 73] on div "Unlock and Edit" at bounding box center [356, 75] width 36 height 13
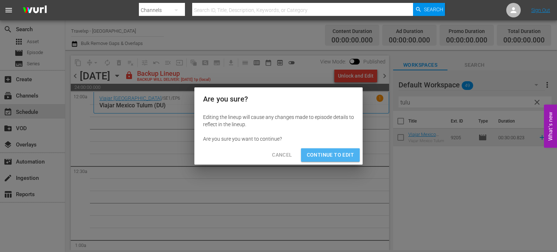
click at [325, 157] on span "Continue to Edit" at bounding box center [330, 155] width 47 height 9
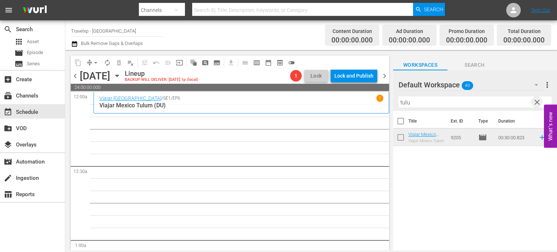
click at [536, 102] on span "clear" at bounding box center [537, 102] width 9 height 9
click at [536, 102] on input "tulu" at bounding box center [475, 102] width 153 height 12
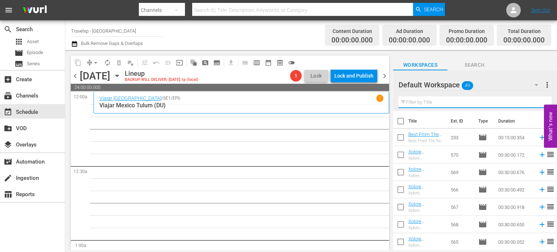
click at [536, 102] on input "text" at bounding box center [475, 102] width 153 height 12
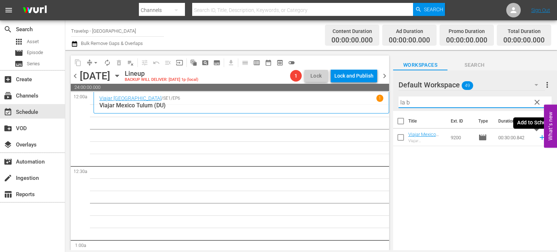
type input "la b"
click at [538, 140] on icon at bounding box center [542, 137] width 8 height 8
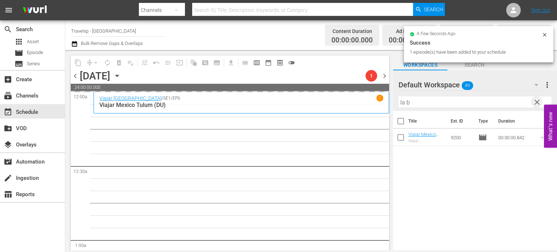
click at [534, 104] on span "clear" at bounding box center [537, 102] width 9 height 9
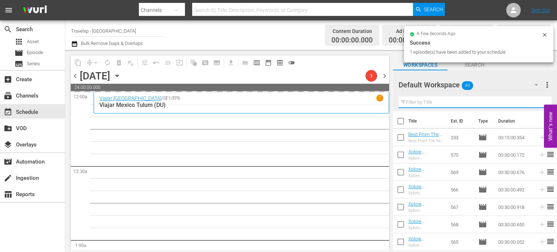
click at [534, 104] on input "text" at bounding box center [475, 102] width 153 height 12
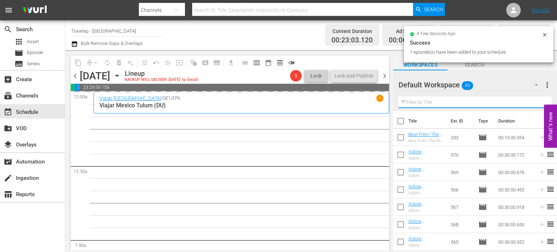
click at [534, 104] on input "text" at bounding box center [475, 102] width 153 height 12
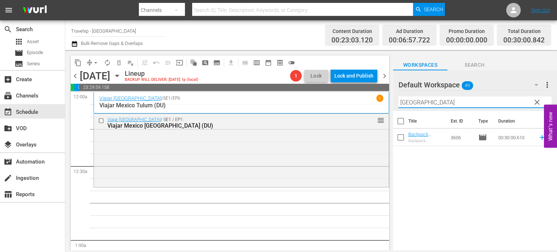
type input "baku"
click at [538, 142] on td at bounding box center [540, 137] width 11 height 17
click at [540, 137] on icon at bounding box center [542, 137] width 5 height 5
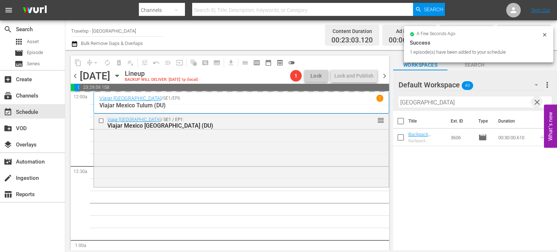
click at [538, 106] on span "clear" at bounding box center [537, 102] width 9 height 9
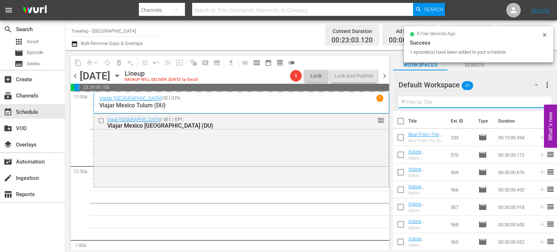
click at [538, 106] on input "text" at bounding box center [475, 102] width 153 height 12
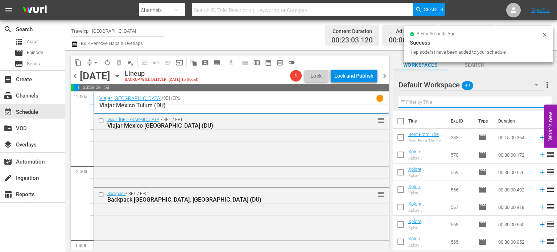
click at [538, 106] on input "text" at bounding box center [475, 102] width 153 height 12
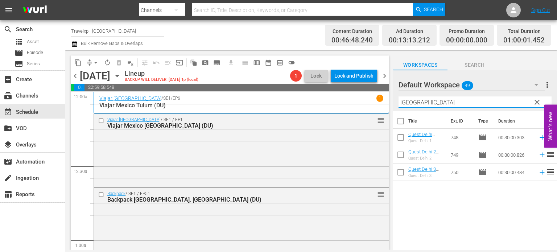
type input "delhi"
click at [540, 139] on icon at bounding box center [542, 137] width 5 height 5
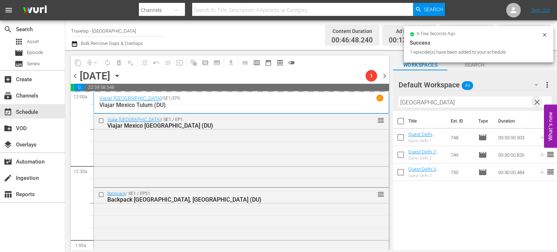
click at [539, 101] on span "clear" at bounding box center [537, 102] width 9 height 9
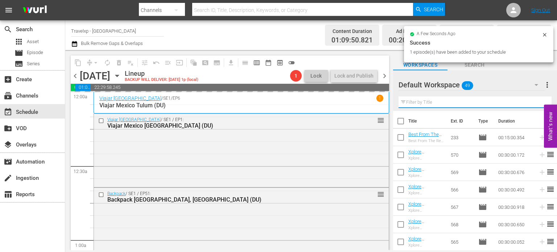
click at [539, 101] on input "text" at bounding box center [475, 102] width 153 height 12
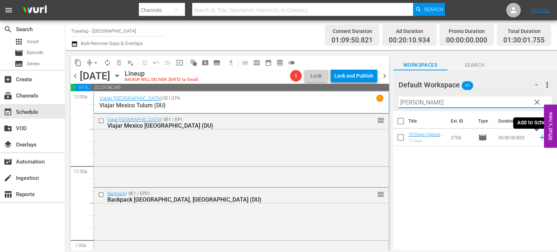
type input "larna"
click at [540, 139] on icon at bounding box center [542, 137] width 5 height 5
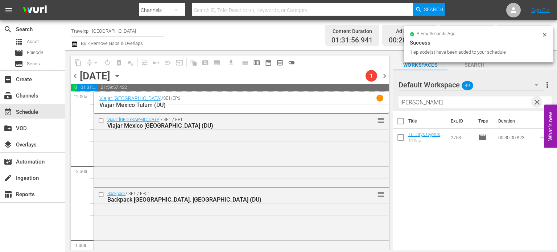
click at [536, 104] on span "clear" at bounding box center [537, 102] width 9 height 9
click at [536, 104] on input "text" at bounding box center [475, 102] width 153 height 12
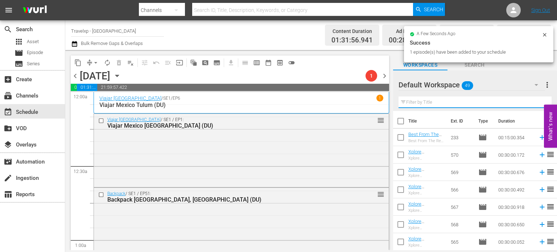
click at [536, 104] on input "text" at bounding box center [475, 102] width 153 height 12
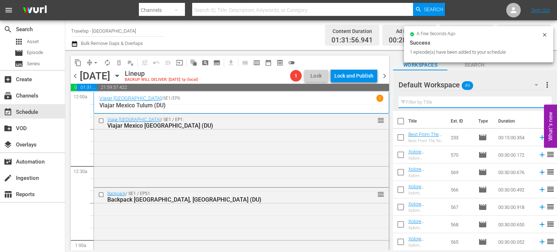
click at [536, 104] on input "text" at bounding box center [475, 102] width 153 height 12
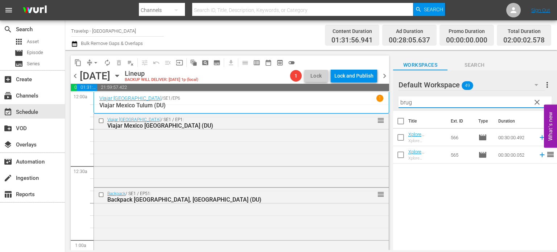
type input "brug"
click at [546, 154] on span "reorder" at bounding box center [550, 154] width 9 height 9
click at [538, 156] on icon at bounding box center [542, 155] width 8 height 8
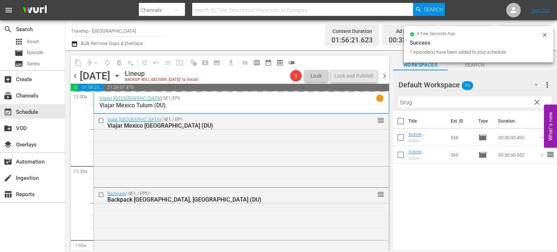
click at [538, 100] on span "clear" at bounding box center [537, 102] width 9 height 9
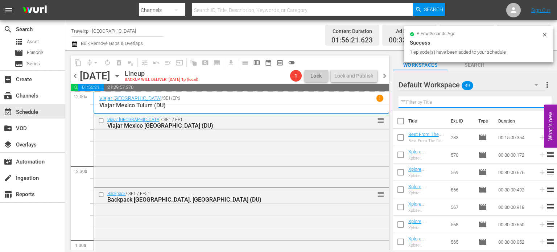
click at [538, 100] on input "text" at bounding box center [475, 102] width 153 height 12
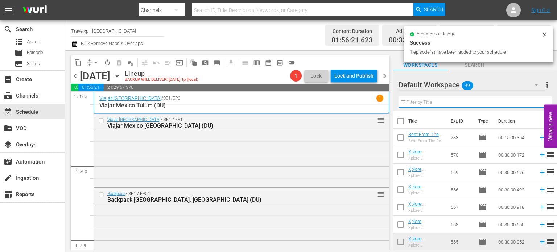
click at [538, 100] on input "text" at bounding box center [475, 102] width 153 height 12
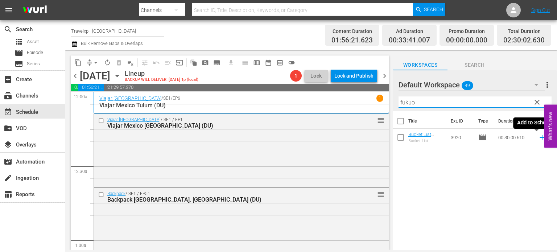
type input "fukuo"
click at [539, 140] on icon at bounding box center [542, 137] width 8 height 8
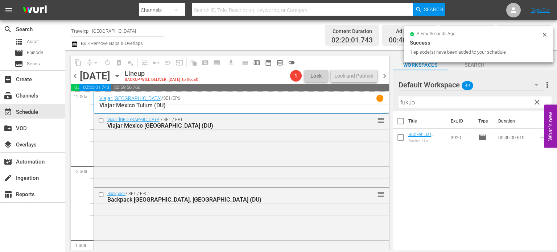
click at [538, 102] on span "clear" at bounding box center [537, 102] width 9 height 9
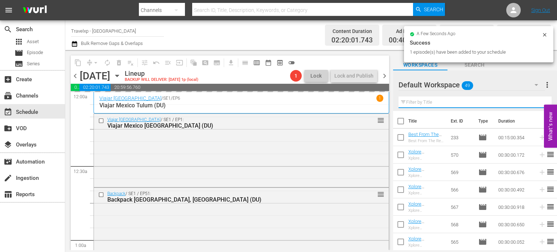
click at [538, 102] on input "text" at bounding box center [475, 102] width 153 height 12
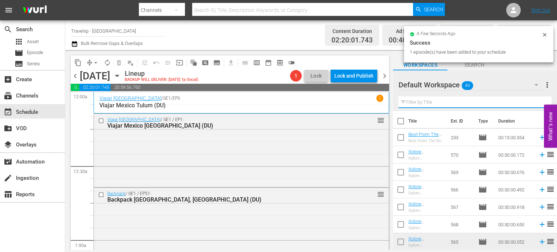
click at [538, 102] on input "text" at bounding box center [475, 102] width 153 height 12
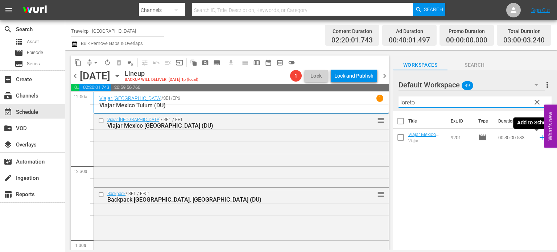
type input "loreto"
click at [540, 139] on icon at bounding box center [542, 137] width 5 height 5
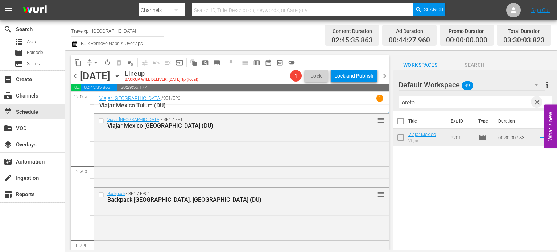
click at [538, 101] on span "clear" at bounding box center [537, 102] width 9 height 9
click at [538, 101] on input "text" at bounding box center [475, 102] width 153 height 12
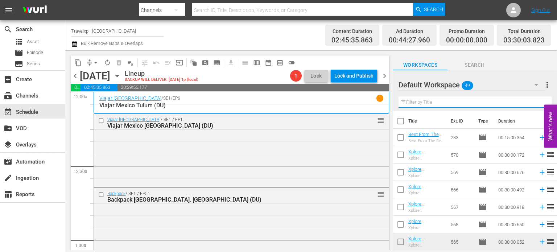
click at [538, 101] on input "text" at bounding box center [475, 102] width 153 height 12
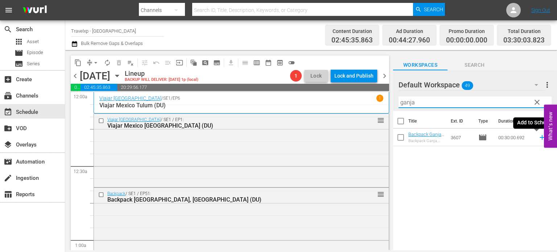
type input "ganja"
click at [540, 138] on icon at bounding box center [542, 137] width 5 height 5
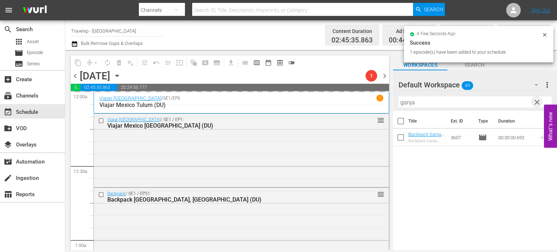
click at [535, 103] on span "clear" at bounding box center [537, 102] width 9 height 9
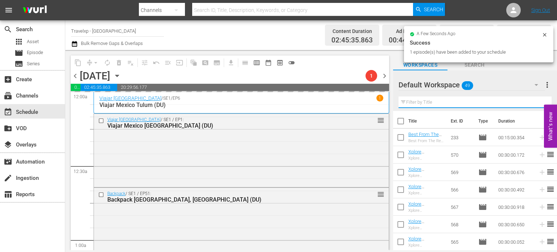
click at [535, 103] on input "text" at bounding box center [475, 102] width 153 height 12
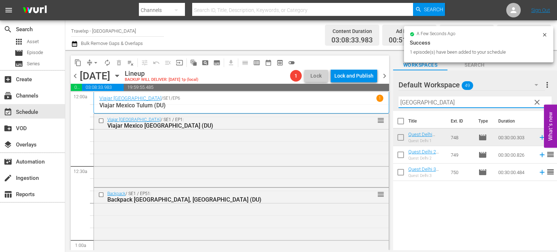
type input "delhi"
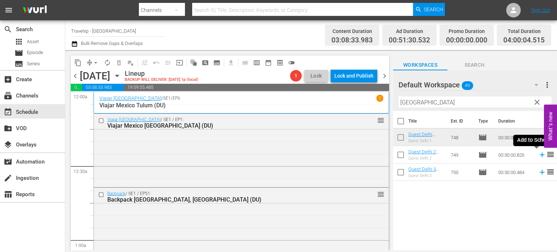
click at [540, 155] on icon at bounding box center [542, 155] width 5 height 5
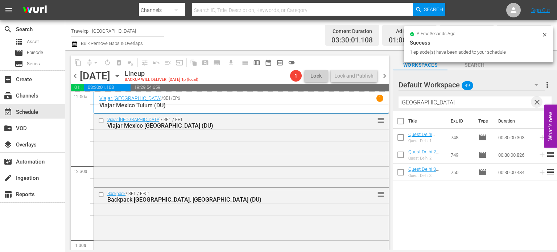
click at [540, 98] on span "clear" at bounding box center [537, 102] width 9 height 9
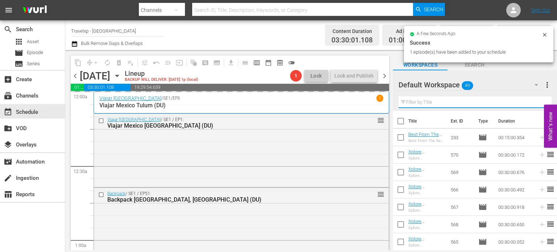
click at [540, 98] on input "text" at bounding box center [475, 102] width 153 height 12
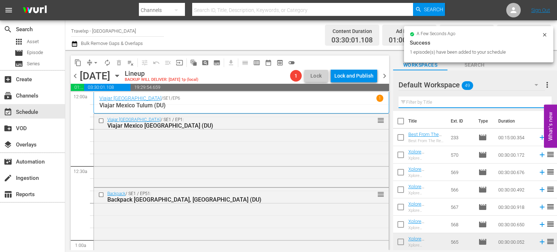
click at [540, 98] on input "text" at bounding box center [475, 102] width 153 height 12
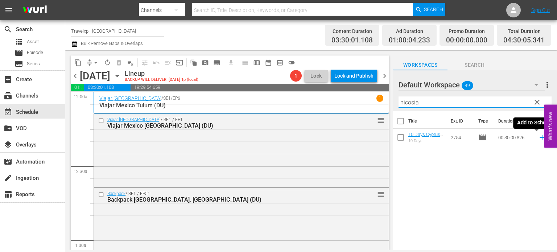
type input "nicosia"
click at [538, 138] on icon at bounding box center [542, 137] width 8 height 8
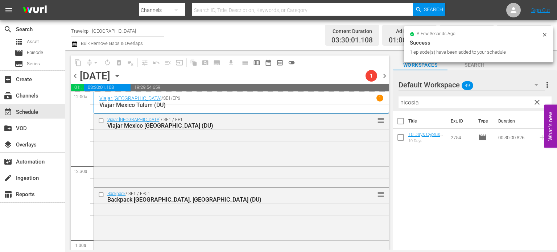
click at [538, 101] on span "clear" at bounding box center [537, 102] width 9 height 9
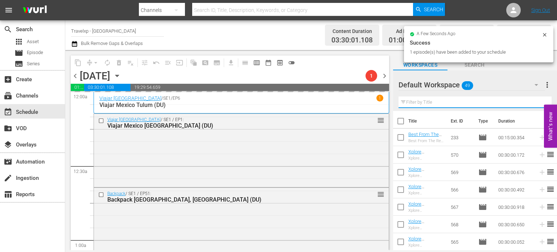
click at [538, 101] on input "text" at bounding box center [475, 102] width 153 height 12
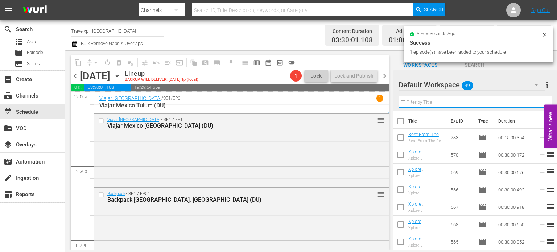
click at [538, 101] on input "text" at bounding box center [475, 102] width 153 height 12
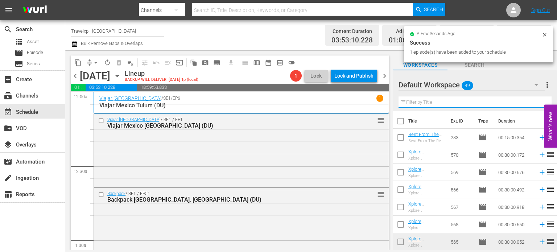
click at [538, 101] on input "text" at bounding box center [475, 102] width 153 height 12
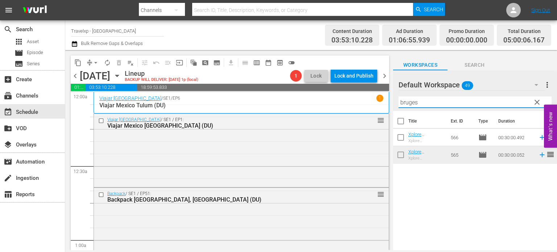
type input "bruges"
click at [538, 139] on icon at bounding box center [542, 137] width 8 height 8
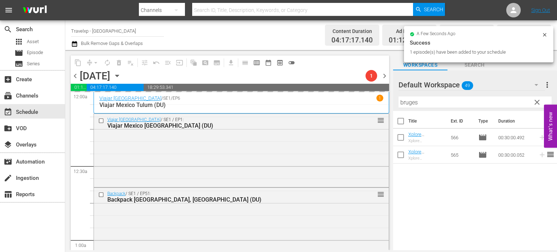
click at [537, 104] on span "clear" at bounding box center [537, 102] width 9 height 9
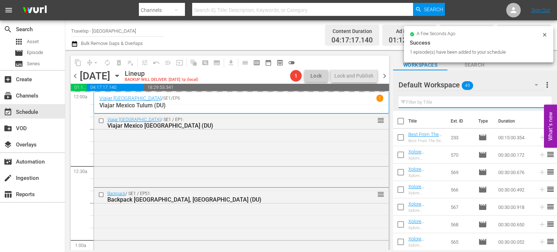
click at [537, 104] on input "text" at bounding box center [475, 102] width 153 height 12
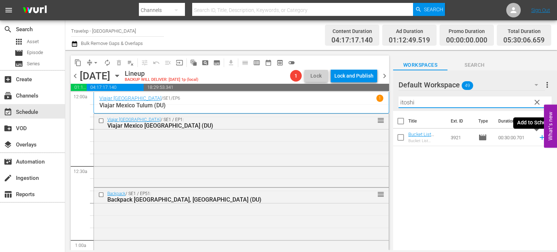
type input "itoshi"
click at [538, 137] on icon at bounding box center [542, 137] width 8 height 8
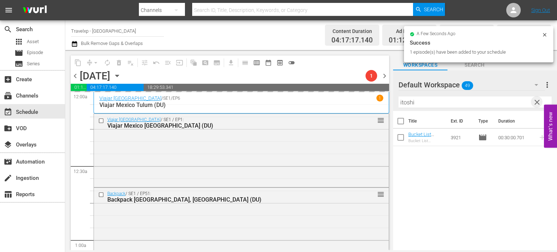
click at [538, 105] on span "clear" at bounding box center [537, 102] width 9 height 9
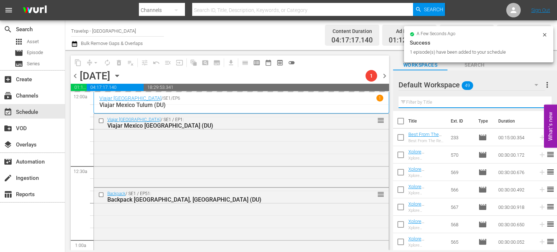
click at [538, 105] on input "text" at bounding box center [475, 102] width 153 height 12
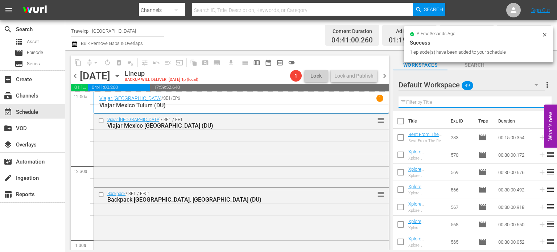
click at [538, 105] on div "Default Workspace 49 Default more_vert Filter by Title" at bounding box center [475, 90] width 164 height 41
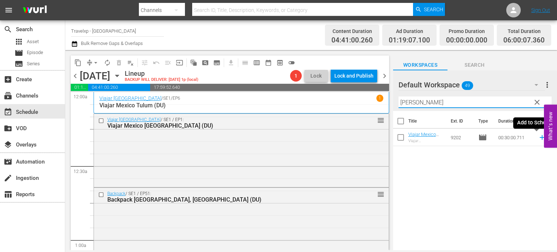
type input "campe"
click at [540, 138] on icon at bounding box center [542, 137] width 5 height 5
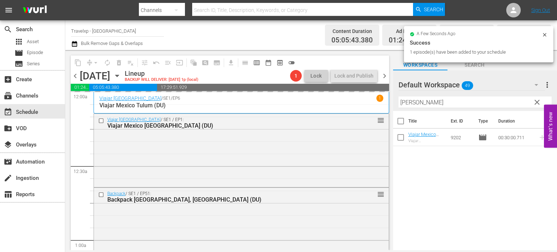
click at [541, 103] on span "clear" at bounding box center [537, 102] width 9 height 9
click at [541, 103] on input "campe" at bounding box center [475, 102] width 153 height 12
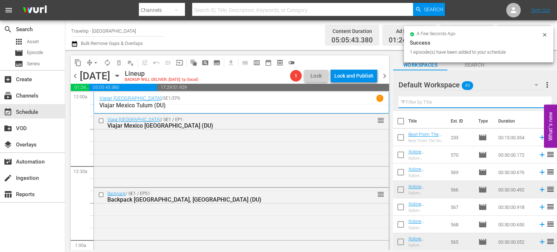
click at [541, 103] on input "text" at bounding box center [475, 102] width 153 height 12
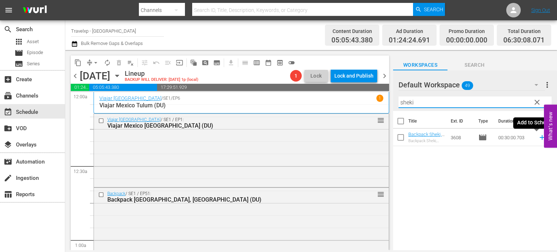
type input "sheki"
click at [540, 137] on icon at bounding box center [542, 137] width 5 height 5
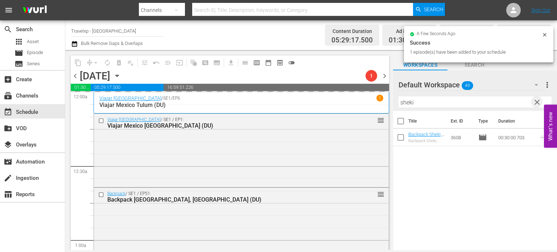
click at [538, 100] on span "clear" at bounding box center [537, 102] width 9 height 9
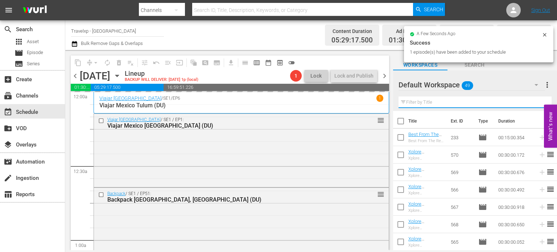
click at [538, 100] on input "text" at bounding box center [475, 102] width 153 height 12
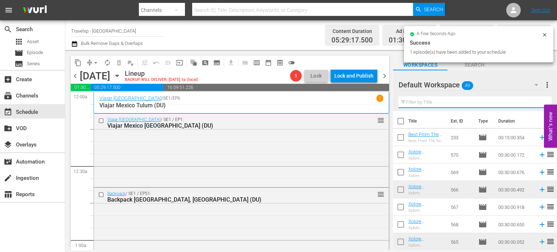
click at [538, 100] on div "Default Workspace 49 Default more_vert Filter by Title" at bounding box center [475, 90] width 164 height 41
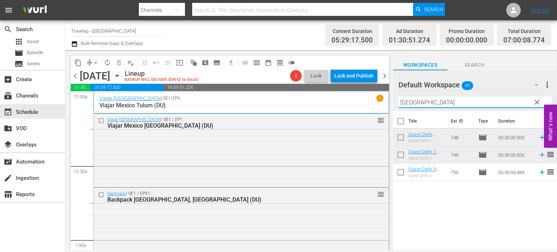
type input "delhi"
click at [538, 175] on icon at bounding box center [542, 172] width 8 height 8
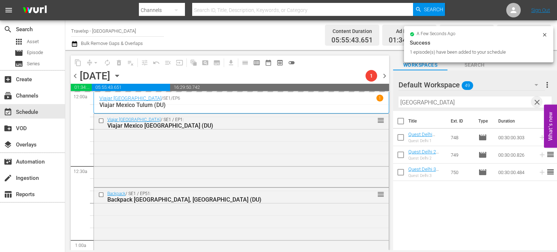
click at [538, 103] on span "clear" at bounding box center [537, 102] width 9 height 9
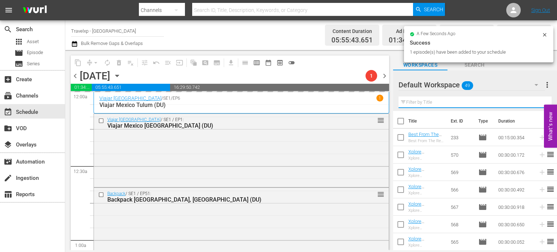
click at [538, 103] on input "text" at bounding box center [475, 102] width 153 height 12
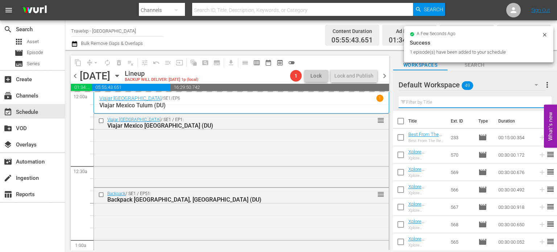
click at [538, 103] on input "text" at bounding box center [475, 102] width 153 height 12
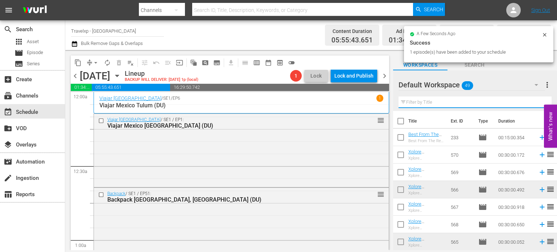
click at [538, 103] on input "text" at bounding box center [475, 102] width 153 height 12
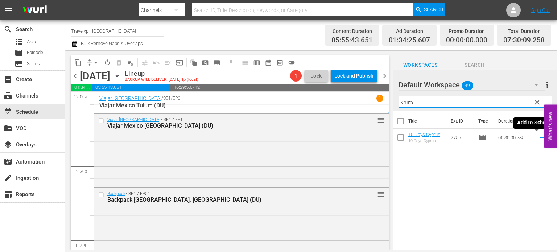
type input "khiro"
click at [538, 139] on icon at bounding box center [542, 137] width 8 height 8
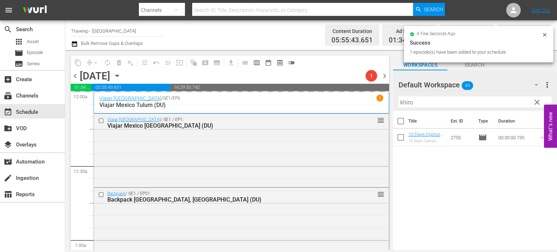
click at [537, 104] on span "clear" at bounding box center [537, 102] width 9 height 9
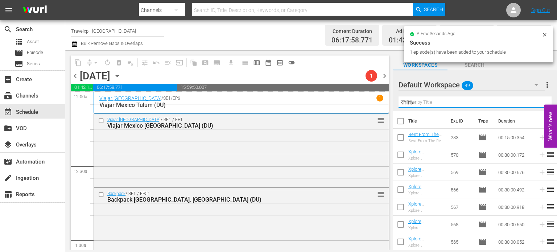
click at [537, 104] on input "khiro" at bounding box center [475, 102] width 153 height 12
click at [537, 104] on input "text" at bounding box center [475, 102] width 153 height 12
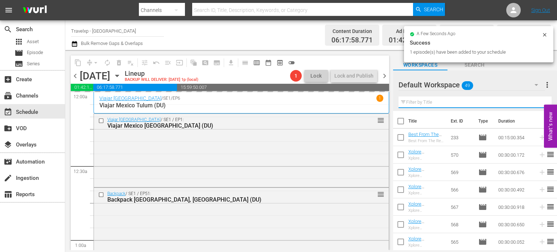
click at [537, 104] on input "text" at bounding box center [475, 102] width 153 height 12
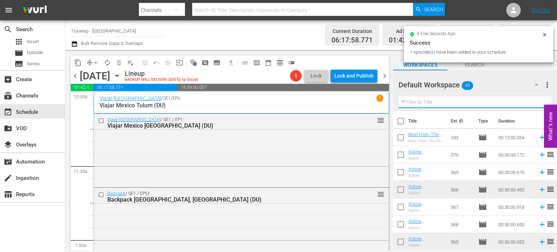
click at [537, 104] on input "text" at bounding box center [475, 102] width 153 height 12
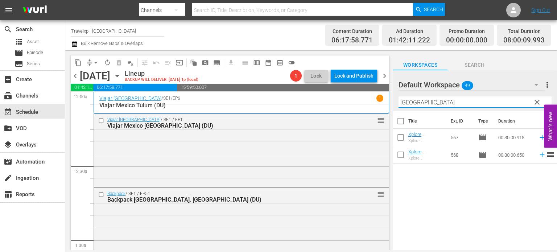
type input "antwerp"
click at [538, 139] on icon at bounding box center [542, 137] width 8 height 8
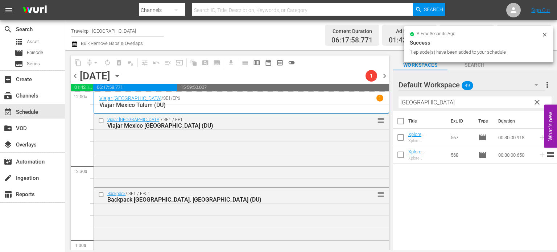
click at [537, 100] on span "clear" at bounding box center [537, 102] width 9 height 9
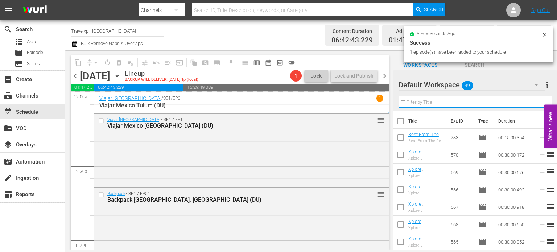
click at [537, 100] on input "text" at bounding box center [475, 102] width 153 height 12
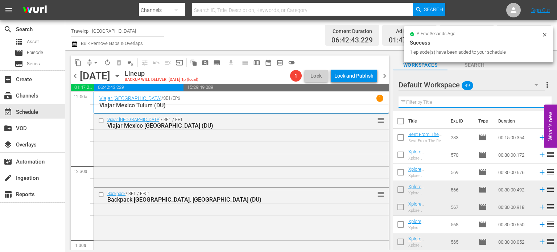
click at [537, 100] on input "text" at bounding box center [475, 102] width 153 height 12
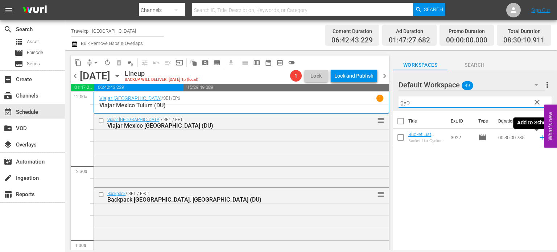
type input "gyo"
click at [540, 137] on icon at bounding box center [542, 137] width 5 height 5
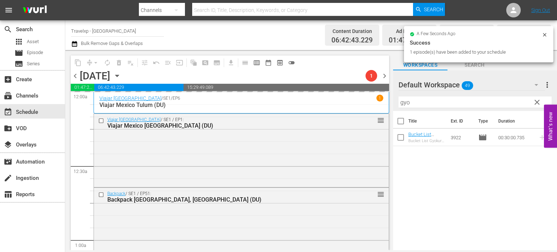
click at [535, 103] on span "clear" at bounding box center [537, 102] width 9 height 9
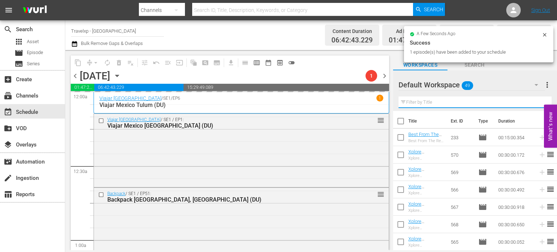
click at [535, 103] on input "text" at bounding box center [475, 102] width 153 height 12
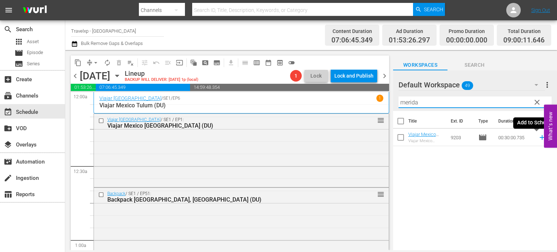
type input "merida"
click at [538, 139] on icon at bounding box center [542, 137] width 8 height 8
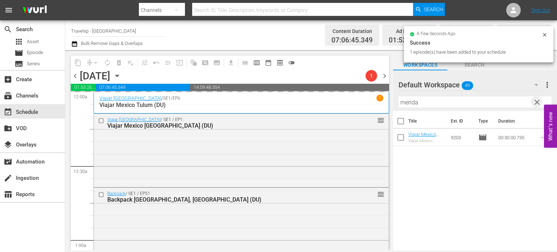
click at [534, 103] on span "clear" at bounding box center [537, 102] width 9 height 9
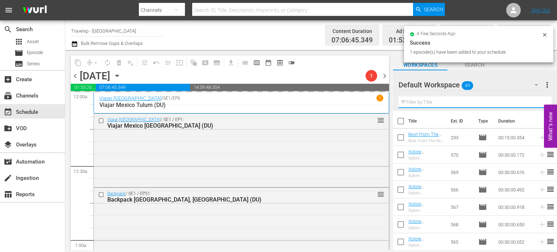
click at [534, 103] on input "text" at bounding box center [475, 102] width 153 height 12
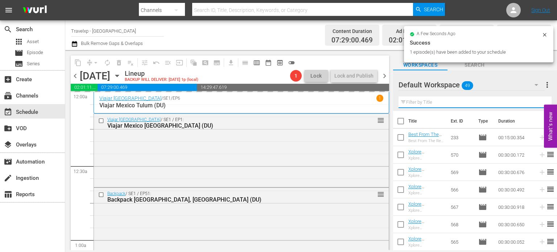
click at [534, 103] on input "text" at bounding box center [475, 102] width 153 height 12
click at [534, 103] on div "Default Workspace 49 Default more_vert Filter by Title" at bounding box center [475, 90] width 164 height 41
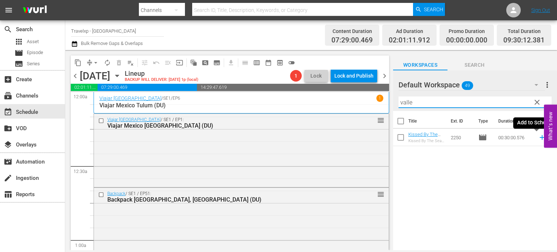
type input "valle"
click at [538, 138] on icon at bounding box center [542, 137] width 8 height 8
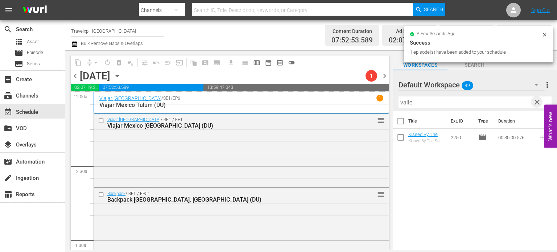
click at [537, 103] on span "clear" at bounding box center [537, 102] width 9 height 9
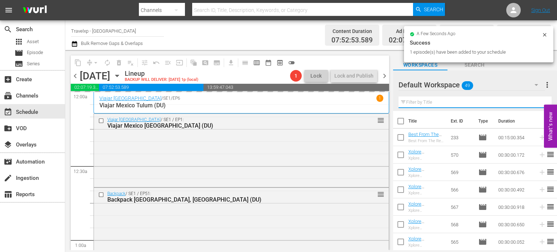
click at [537, 103] on input "text" at bounding box center [475, 102] width 153 height 12
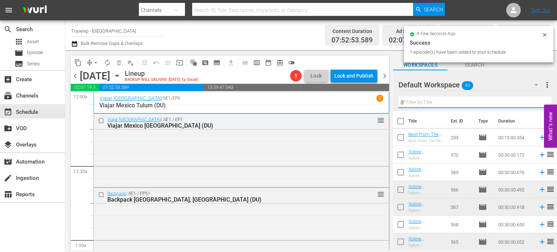
click at [537, 103] on div "Default Workspace 49 Default more_vert Filter by Title a" at bounding box center [475, 90] width 164 height 41
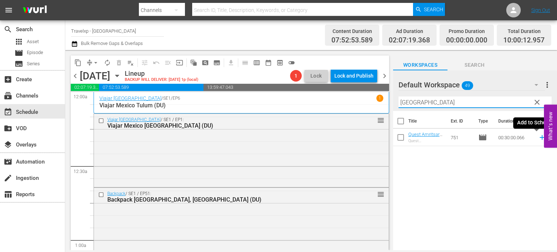
type input "amritsar"
click at [538, 138] on icon at bounding box center [542, 137] width 8 height 8
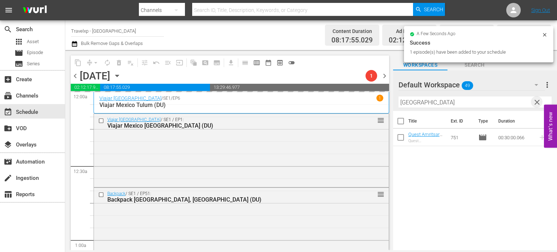
click at [538, 101] on span "clear" at bounding box center [537, 102] width 9 height 9
click at [538, 101] on input "amritsar" at bounding box center [475, 102] width 153 height 12
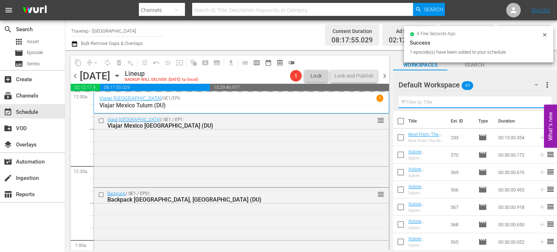
click at [538, 101] on input "text" at bounding box center [475, 102] width 153 height 12
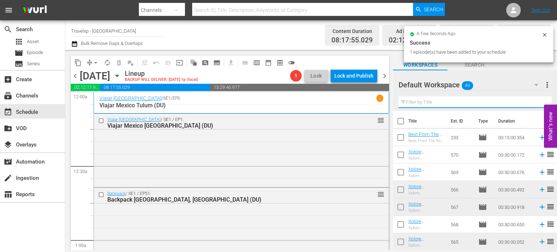
click at [538, 101] on input "text" at bounding box center [475, 102] width 153 height 12
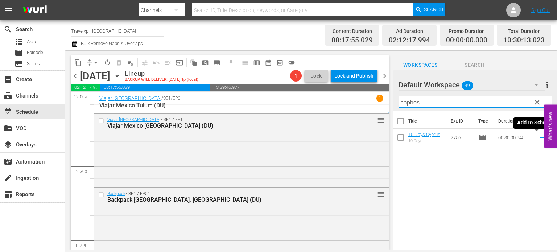
type input "paphos"
click at [538, 139] on icon at bounding box center [542, 137] width 8 height 8
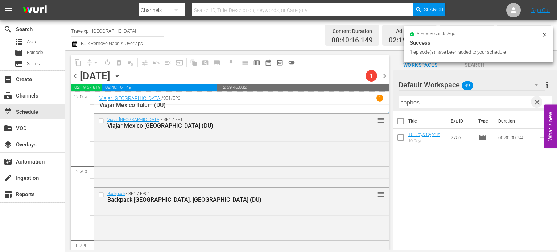
click at [539, 102] on span "clear" at bounding box center [537, 102] width 9 height 9
click at [539, 102] on input "paphos" at bounding box center [475, 102] width 153 height 12
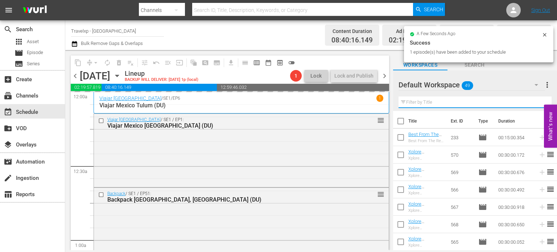
click at [539, 102] on input "text" at bounding box center [475, 102] width 153 height 12
click at [539, 102] on div "Default Workspace 49 Default more_vert Filter by Title" at bounding box center [475, 90] width 164 height 41
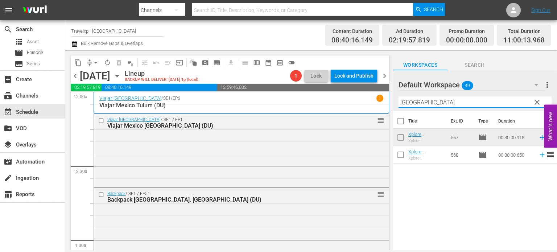
type input "antwerp"
click at [538, 156] on icon at bounding box center [542, 155] width 8 height 8
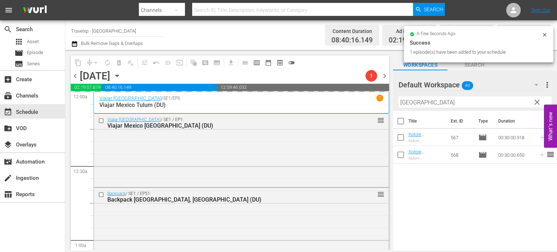
click at [536, 106] on span "clear" at bounding box center [537, 102] width 9 height 9
click at [536, 106] on input "antwerp" at bounding box center [475, 102] width 153 height 12
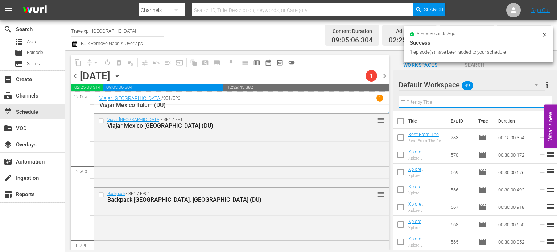
click at [536, 106] on input "text" at bounding box center [475, 102] width 153 height 12
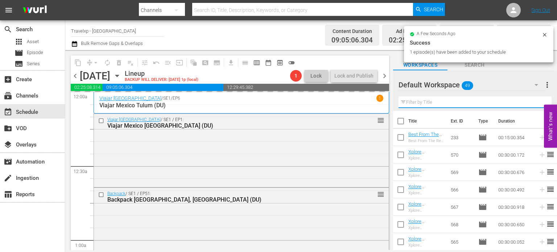
click at [536, 106] on input "text" at bounding box center [475, 102] width 153 height 12
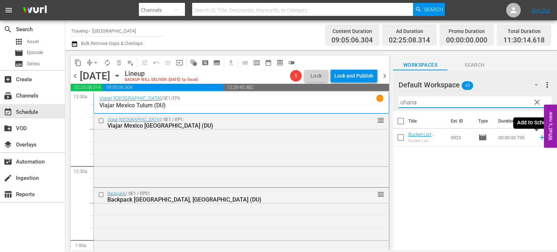
type input "ohana"
click at [538, 138] on icon at bounding box center [542, 137] width 8 height 8
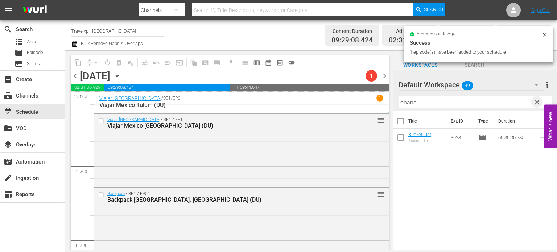
click at [537, 101] on span "clear" at bounding box center [537, 102] width 9 height 9
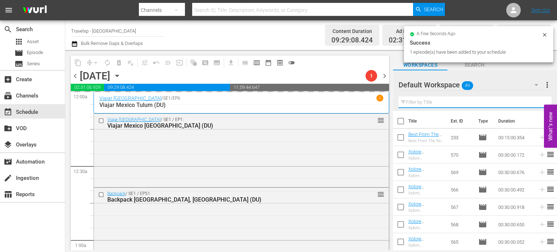
click at [537, 101] on input "text" at bounding box center [475, 102] width 153 height 12
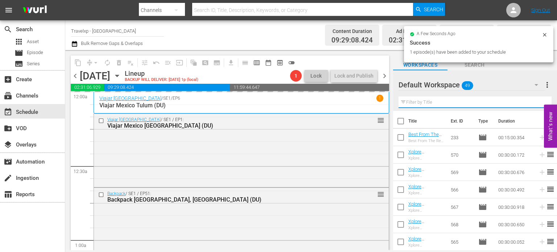
click at [537, 101] on input "text" at bounding box center [475, 102] width 153 height 12
click at [537, 101] on div "Default Workspace 49 Default more_vert Filter by Title" at bounding box center [475, 90] width 164 height 41
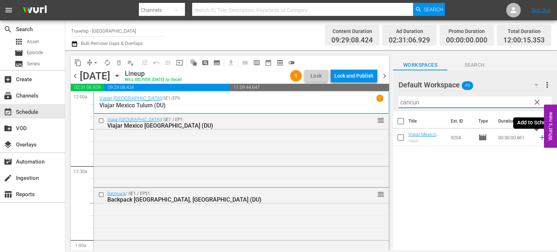
type input "cancun"
click at [538, 136] on icon at bounding box center [542, 137] width 8 height 8
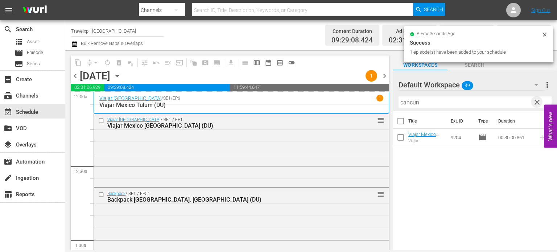
click at [538, 103] on span "clear" at bounding box center [537, 102] width 9 height 9
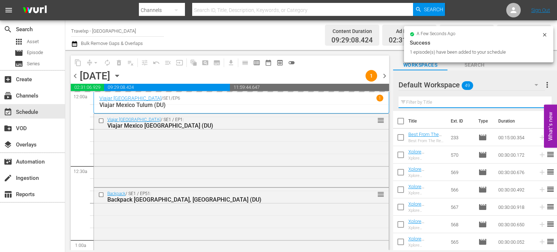
click at [538, 103] on input "text" at bounding box center [475, 102] width 153 height 12
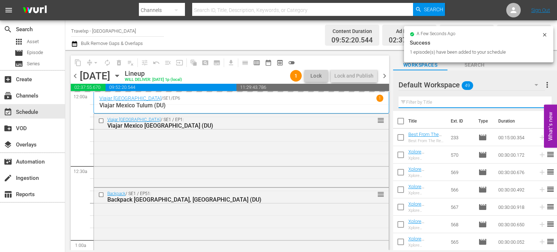
click at [538, 103] on input "text" at bounding box center [475, 102] width 153 height 12
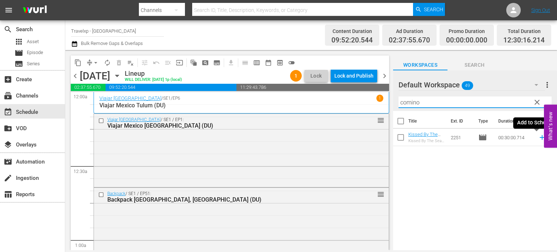
type input "comino"
click at [540, 137] on icon at bounding box center [542, 137] width 5 height 5
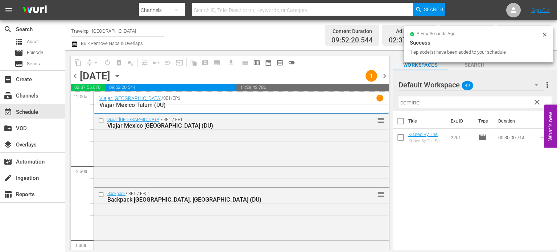
click at [537, 103] on span "clear" at bounding box center [537, 102] width 9 height 9
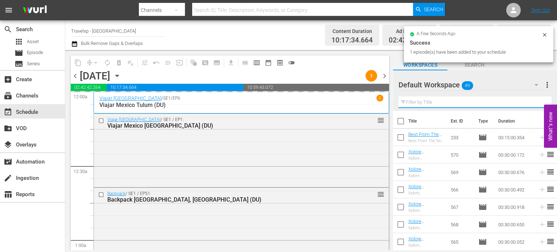
drag, startPoint x: 0, startPoint y: 0, endPoint x: 537, endPoint y: 103, distance: 546.7
click at [537, 103] on input "text" at bounding box center [475, 102] width 153 height 12
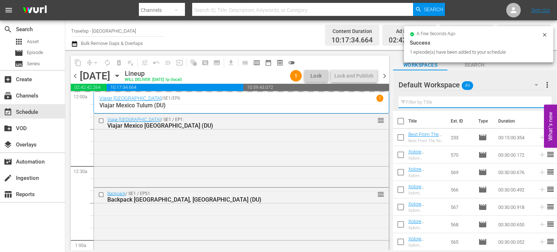
click at [537, 103] on input "text" at bounding box center [475, 102] width 153 height 12
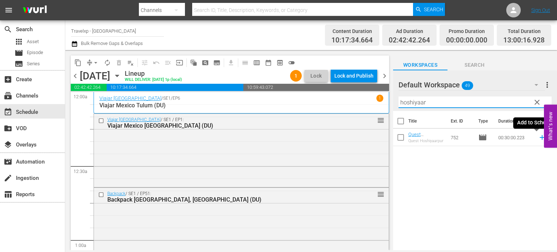
type input "hoshiyaar"
click at [538, 139] on icon at bounding box center [542, 137] width 8 height 8
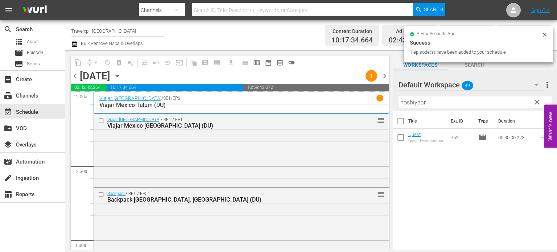
click at [539, 103] on span "clear" at bounding box center [537, 102] width 9 height 9
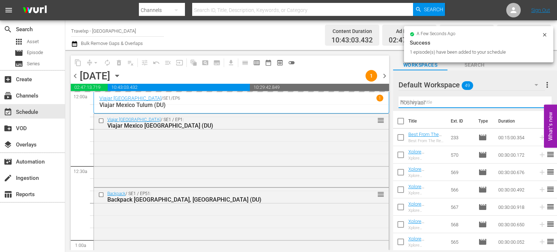
click at [539, 103] on input "hoshiyaar" at bounding box center [475, 102] width 153 height 12
click at [539, 103] on input "text" at bounding box center [475, 102] width 153 height 12
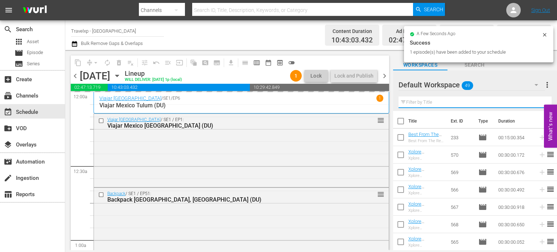
click at [539, 103] on input "text" at bounding box center [475, 102] width 153 height 12
click at [539, 103] on div "Default Workspace 49 Default more_vert Filter by Title" at bounding box center [475, 90] width 164 height 41
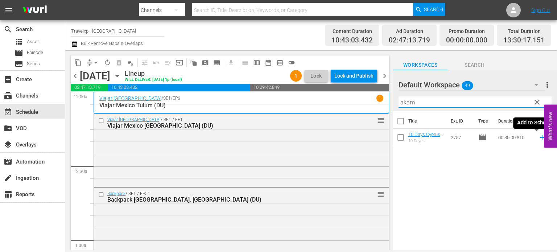
type input "akam"
click at [540, 137] on icon at bounding box center [542, 137] width 5 height 5
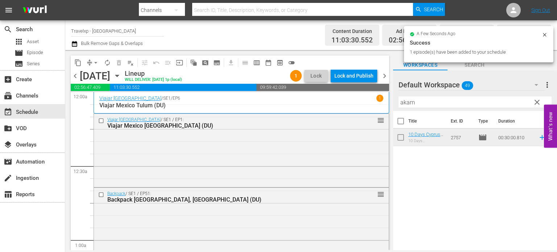
click at [538, 101] on span "clear" at bounding box center [537, 102] width 9 height 9
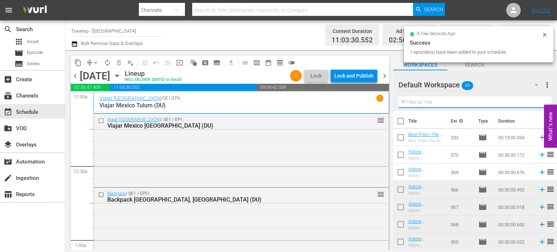
click at [538, 101] on input "text" at bounding box center [475, 102] width 153 height 12
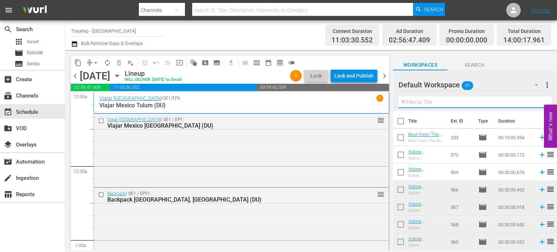
click at [538, 101] on input "text" at bounding box center [475, 102] width 153 height 12
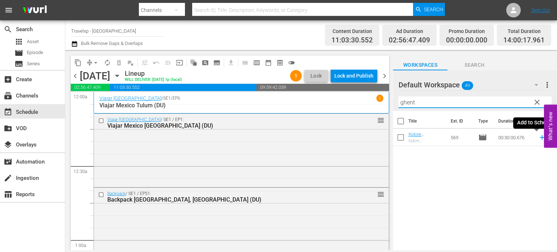
type input "ghent"
click at [540, 139] on icon at bounding box center [542, 137] width 5 height 5
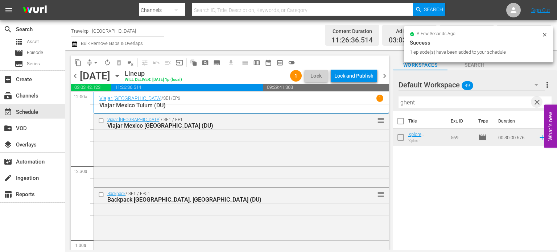
click at [538, 102] on span "clear" at bounding box center [537, 102] width 9 height 9
click at [538, 102] on input "text" at bounding box center [475, 102] width 153 height 12
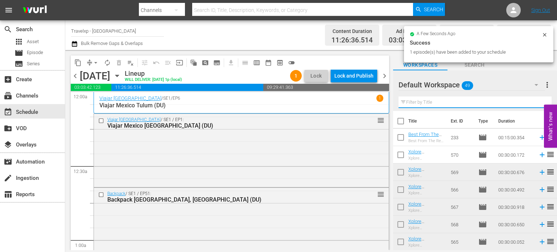
click at [538, 102] on input "text" at bounding box center [475, 102] width 153 height 12
click at [538, 102] on div "Default Workspace 49 Default more_vert Filter by Title" at bounding box center [475, 90] width 164 height 41
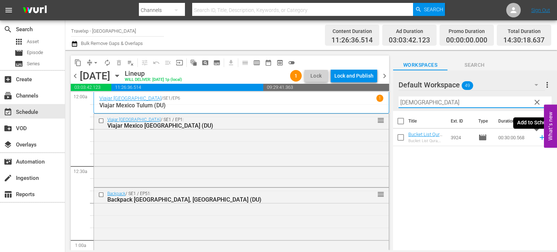
type input "[DEMOGRAPHIC_DATA]"
click at [539, 139] on icon at bounding box center [542, 137] width 8 height 8
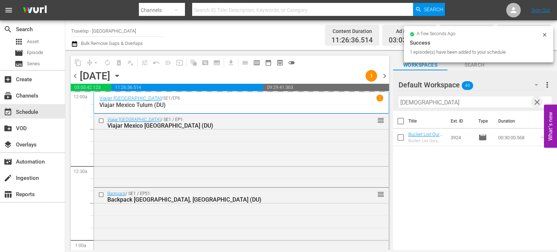
click at [536, 104] on span "clear" at bounding box center [537, 102] width 9 height 9
click at [536, 104] on input "[DEMOGRAPHIC_DATA]" at bounding box center [475, 102] width 153 height 12
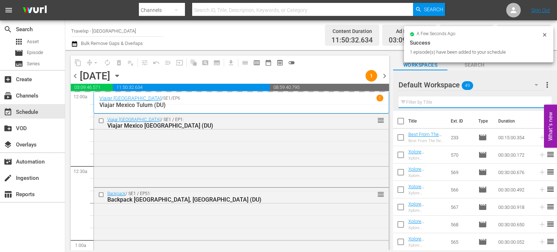
click at [536, 104] on input "text" at bounding box center [475, 102] width 153 height 12
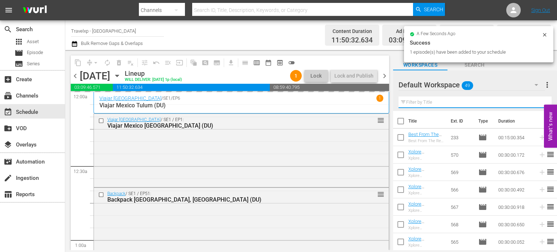
click at [536, 104] on input "text" at bounding box center [475, 102] width 153 height 12
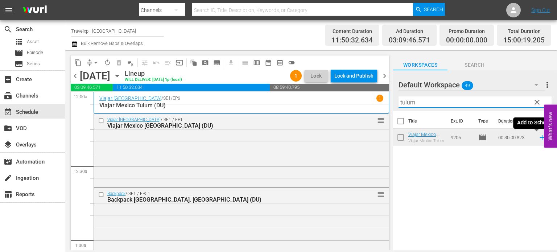
type input "tulum"
click at [538, 138] on icon at bounding box center [542, 137] width 8 height 8
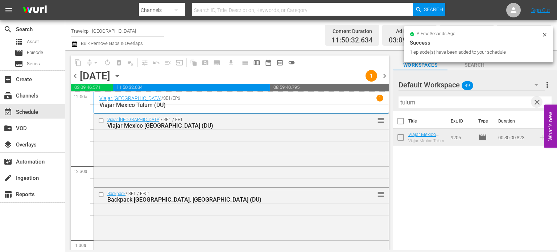
click at [540, 103] on span "clear" at bounding box center [537, 102] width 9 height 9
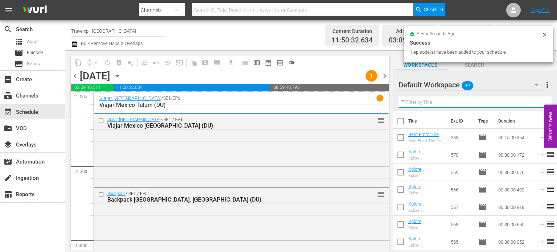
click at [540, 103] on input "text" at bounding box center [475, 102] width 153 height 12
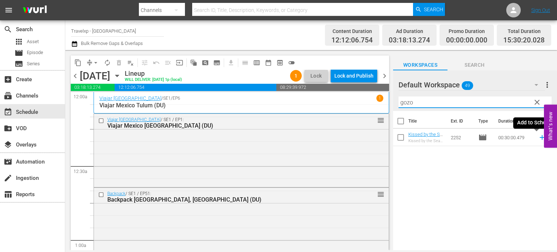
type input "gozo"
click at [539, 140] on icon at bounding box center [542, 137] width 8 height 8
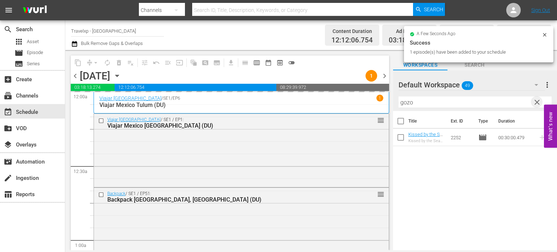
click at [535, 105] on span "clear" at bounding box center [537, 102] width 9 height 9
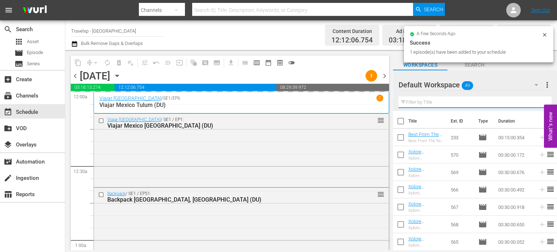
click at [535, 105] on input "text" at bounding box center [475, 102] width 153 height 12
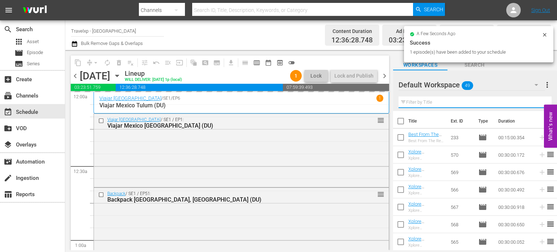
click at [535, 105] on input "text" at bounding box center [475, 102] width 153 height 12
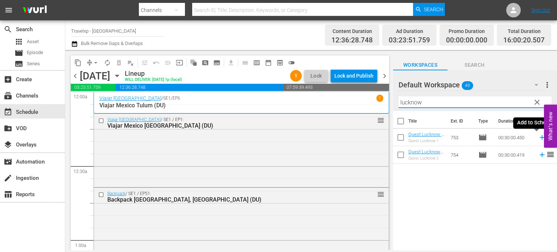
type input "lucknow"
click at [539, 139] on icon at bounding box center [542, 137] width 8 height 8
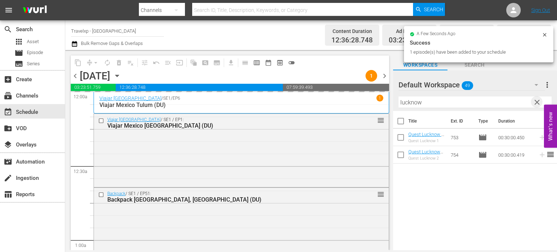
click at [538, 101] on span "clear" at bounding box center [537, 102] width 9 height 9
click at [538, 101] on input "lucknow" at bounding box center [475, 102] width 153 height 12
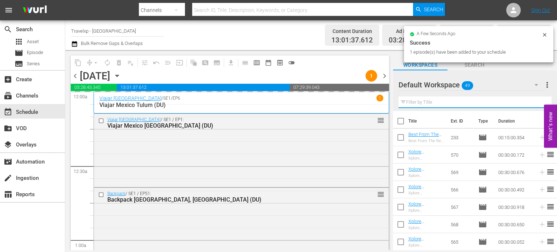
click at [538, 101] on input "text" at bounding box center [475, 102] width 153 height 12
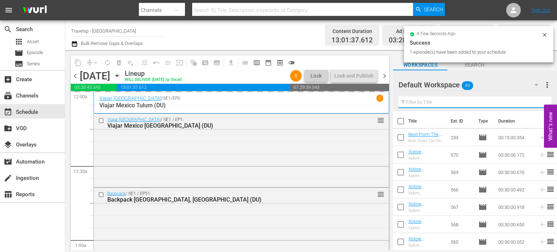
click at [538, 101] on input "text" at bounding box center [475, 102] width 153 height 12
click at [538, 101] on div "Default Workspace 49 Default more_vert Filter by Title" at bounding box center [475, 90] width 164 height 41
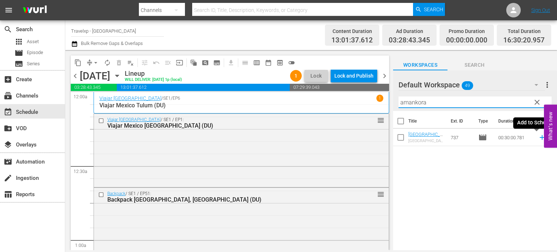
type input "amankora"
click at [538, 140] on icon at bounding box center [542, 137] width 8 height 8
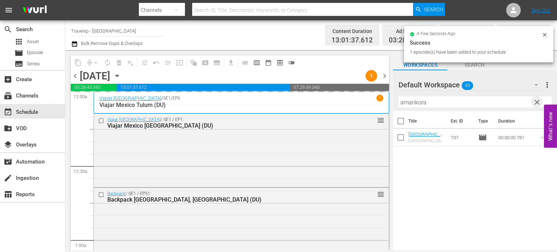
click at [537, 103] on span "clear" at bounding box center [537, 102] width 9 height 9
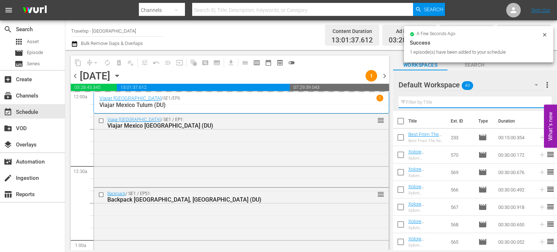
click at [537, 103] on input "text" at bounding box center [475, 102] width 153 height 12
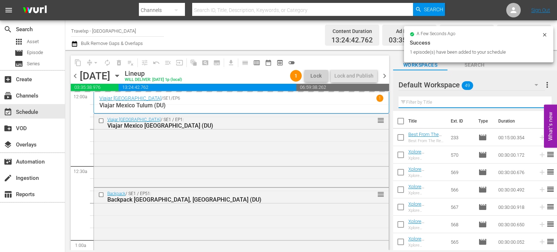
click at [537, 103] on input "text" at bounding box center [475, 102] width 153 height 12
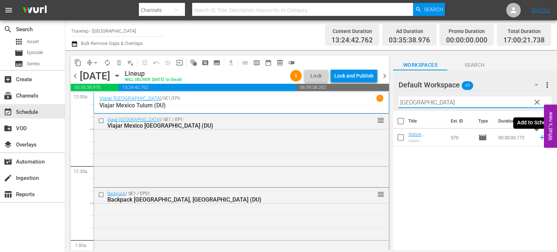
type input "[GEOGRAPHIC_DATA]"
click at [538, 139] on icon at bounding box center [542, 137] width 8 height 8
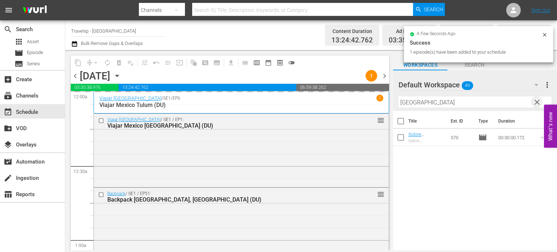
click at [538, 100] on span "clear" at bounding box center [537, 102] width 9 height 9
click at [538, 100] on input "[GEOGRAPHIC_DATA]" at bounding box center [475, 102] width 153 height 12
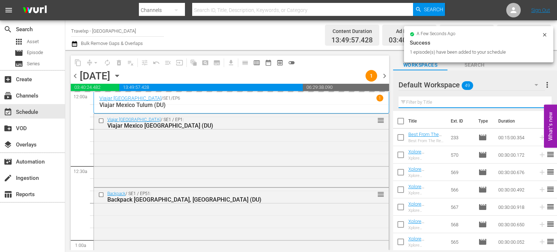
click at [538, 100] on input "text" at bounding box center [475, 102] width 153 height 12
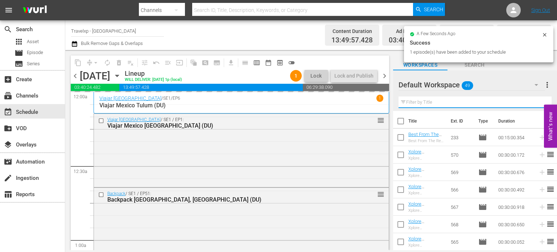
click at [538, 100] on input "text" at bounding box center [475, 102] width 153 height 12
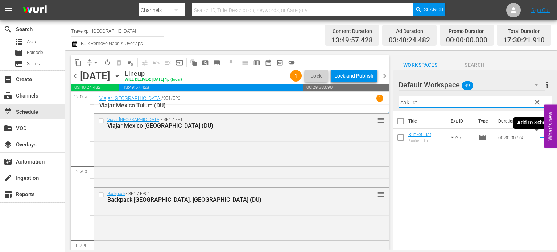
type input "sakura"
click at [538, 138] on icon at bounding box center [542, 137] width 8 height 8
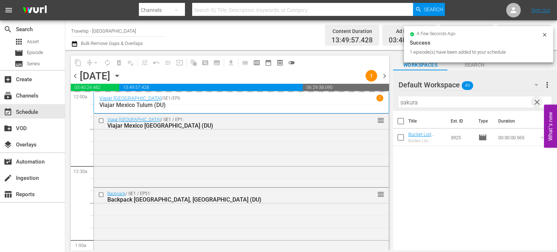
click at [538, 101] on span "clear" at bounding box center [537, 102] width 9 height 9
click at [538, 101] on input "sakura" at bounding box center [475, 102] width 153 height 12
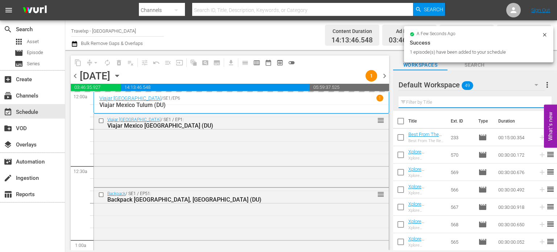
click at [538, 101] on input "text" at bounding box center [475, 102] width 153 height 12
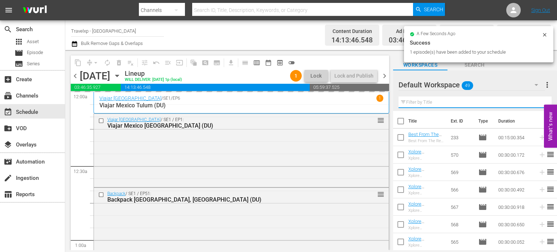
click at [538, 101] on input "text" at bounding box center [475, 102] width 153 height 12
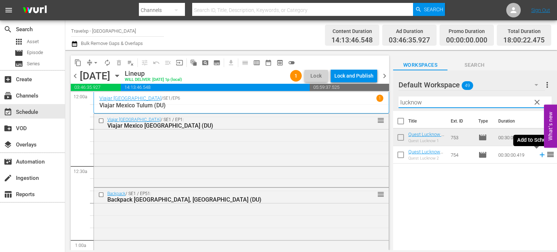
type input "lucknow"
click at [538, 156] on icon at bounding box center [542, 155] width 8 height 8
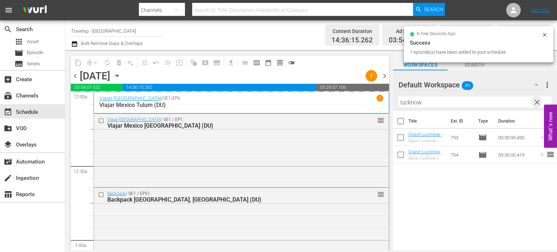
click at [539, 101] on span "clear" at bounding box center [537, 102] width 9 height 9
click at [539, 101] on input "lucknow" at bounding box center [475, 102] width 153 height 12
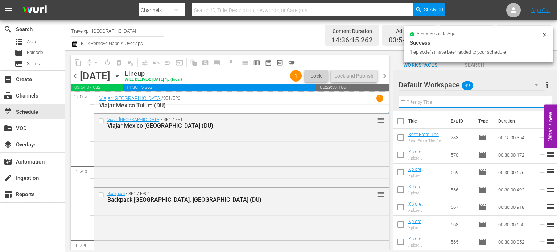
click at [539, 101] on input "text" at bounding box center [475, 102] width 153 height 12
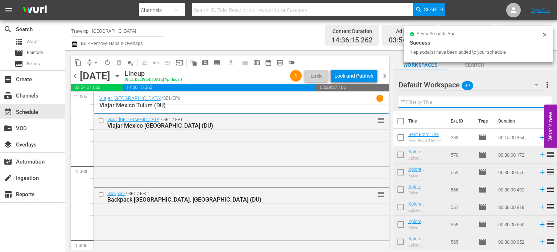
click at [539, 101] on input "text" at bounding box center [475, 102] width 153 height 12
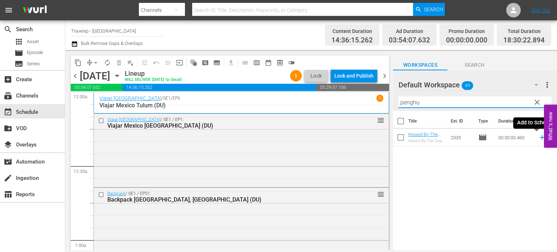
type input "penghu"
click at [538, 137] on icon at bounding box center [542, 137] width 8 height 8
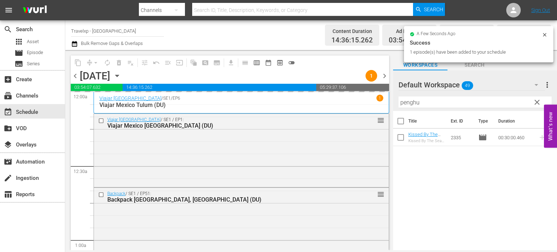
click at [538, 103] on span "clear" at bounding box center [537, 102] width 9 height 9
click at [538, 103] on input "penghu" at bounding box center [475, 102] width 153 height 12
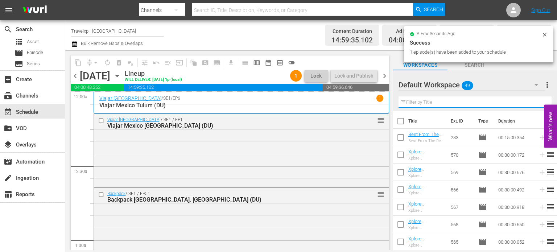
click at [538, 103] on input "text" at bounding box center [475, 102] width 153 height 12
click at [538, 103] on div "Default Workspace 49 Default more_vert Filter by Title" at bounding box center [475, 90] width 164 height 41
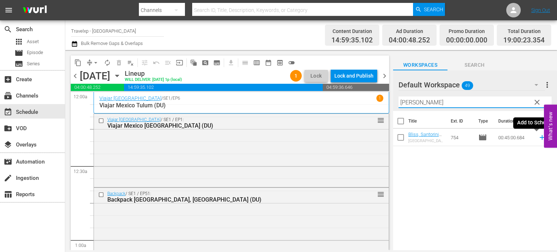
type input "[PERSON_NAME]"
click at [540, 137] on icon at bounding box center [542, 137] width 5 height 5
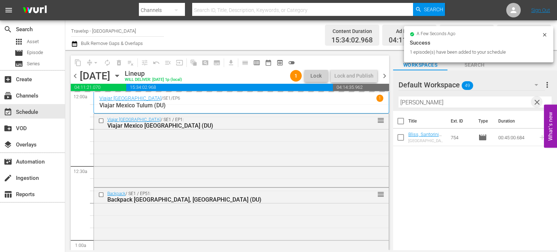
click at [539, 104] on span "clear" at bounding box center [537, 102] width 9 height 9
click at [539, 104] on input "text" at bounding box center [475, 102] width 153 height 12
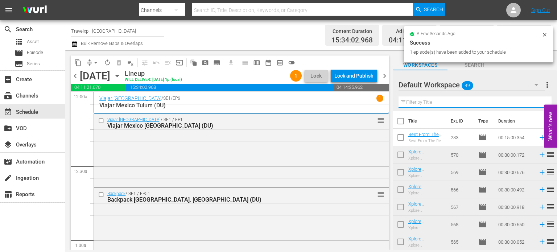
click at [539, 104] on input "text" at bounding box center [475, 102] width 153 height 12
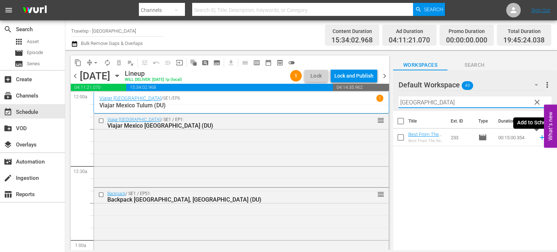
type input "[GEOGRAPHIC_DATA]"
click at [539, 138] on icon at bounding box center [542, 137] width 8 height 8
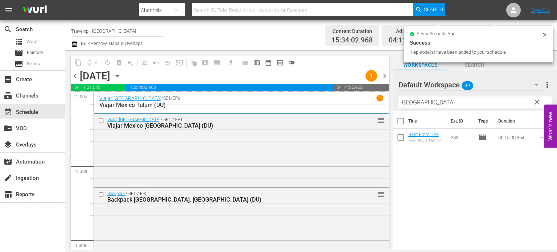
click at [538, 102] on span "clear" at bounding box center [537, 102] width 9 height 9
click at [538, 102] on input "[GEOGRAPHIC_DATA]" at bounding box center [475, 102] width 153 height 12
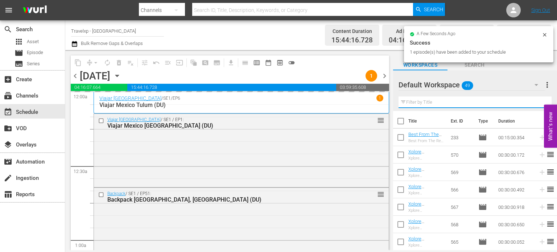
click at [538, 102] on input "text" at bounding box center [475, 102] width 153 height 12
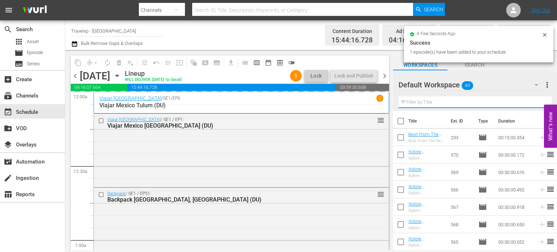
click at [538, 102] on input "text" at bounding box center [475, 102] width 153 height 12
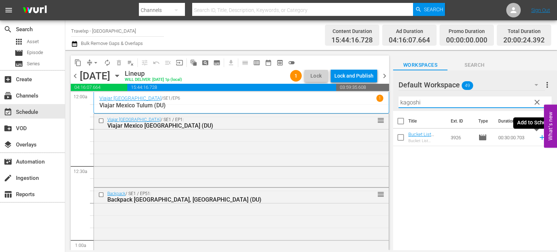
type input "kagoshi"
click at [538, 138] on icon at bounding box center [542, 137] width 8 height 8
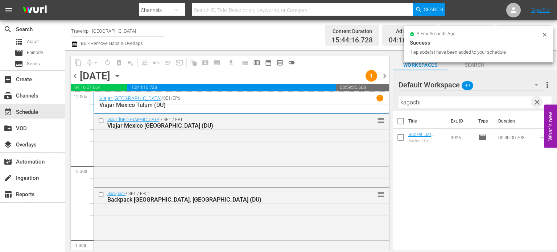
click at [538, 104] on span "clear" at bounding box center [537, 102] width 9 height 9
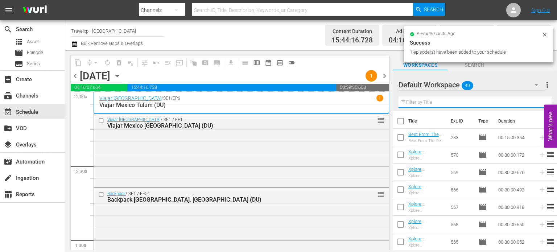
click at [538, 104] on input "text" at bounding box center [475, 102] width 153 height 12
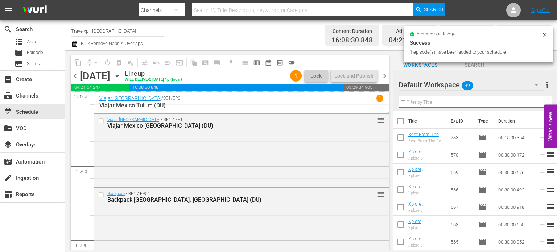
click at [538, 104] on input "text" at bounding box center [475, 102] width 153 height 12
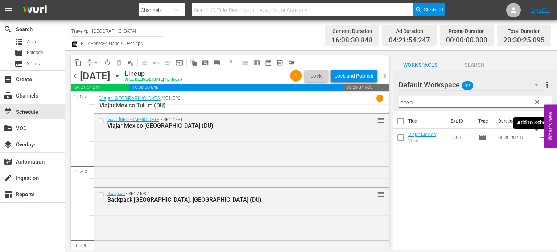
type input "oaxa"
click at [538, 140] on icon at bounding box center [542, 137] width 8 height 8
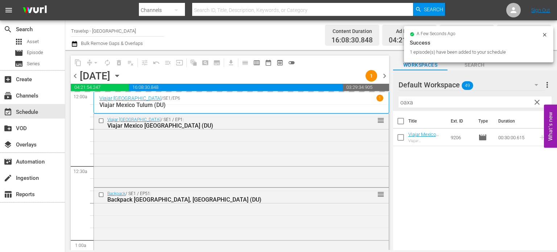
click at [537, 103] on span "clear" at bounding box center [537, 102] width 9 height 9
click at [537, 103] on input "oaxa" at bounding box center [475, 102] width 153 height 12
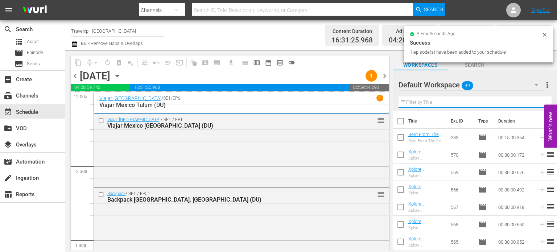
click at [537, 103] on input "text" at bounding box center [475, 102] width 153 height 12
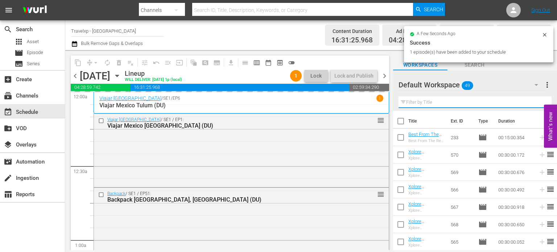
click at [537, 103] on input "text" at bounding box center [475, 102] width 153 height 12
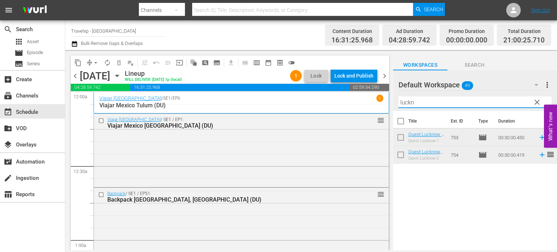
type input "luckn"
click at [540, 155] on icon at bounding box center [542, 155] width 5 height 5
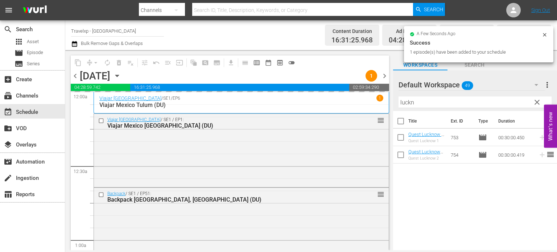
click at [538, 103] on span "clear" at bounding box center [537, 102] width 9 height 9
click at [538, 103] on input "luckn" at bounding box center [475, 102] width 153 height 12
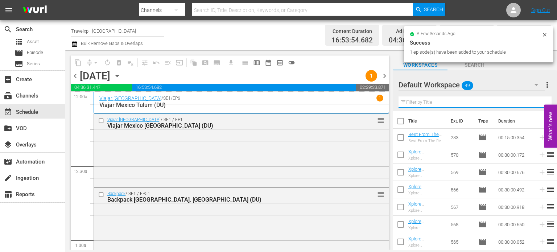
click at [538, 103] on input "text" at bounding box center [475, 102] width 153 height 12
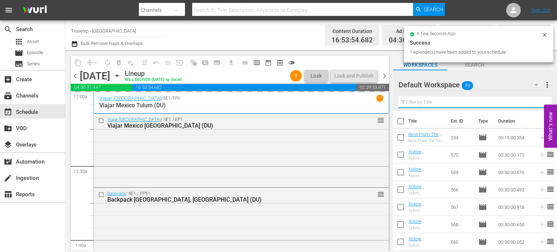
click at [538, 103] on input "text" at bounding box center [475, 102] width 153 height 12
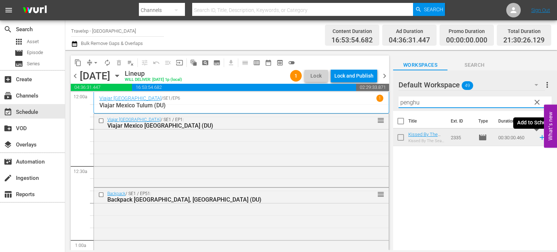
type input "penghu"
click at [538, 140] on icon at bounding box center [542, 137] width 8 height 8
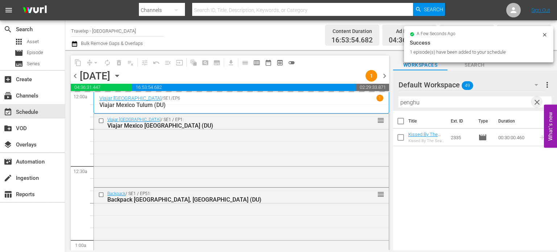
click at [537, 105] on span "clear" at bounding box center [537, 102] width 9 height 9
click at [537, 105] on input "text" at bounding box center [475, 102] width 153 height 12
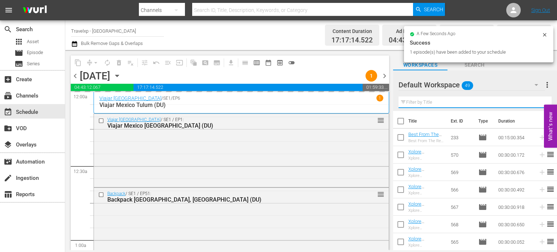
click at [537, 105] on input "text" at bounding box center [475, 102] width 153 height 12
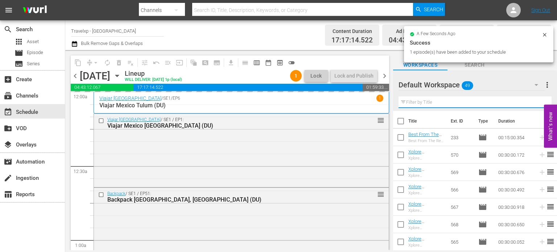
click at [537, 105] on div "Default Workspace 49 Default more_vert Filter by Title" at bounding box center [475, 90] width 164 height 41
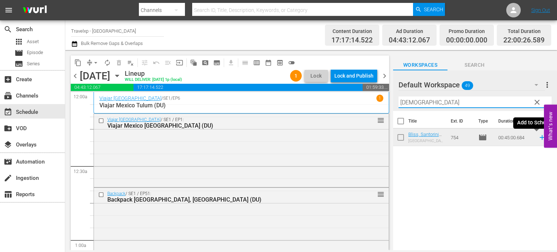
type input "[DEMOGRAPHIC_DATA]"
click at [538, 140] on icon at bounding box center [542, 137] width 8 height 8
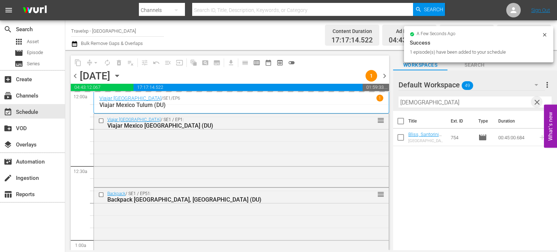
click at [537, 102] on span "clear" at bounding box center [537, 102] width 9 height 9
click at [537, 102] on input "text" at bounding box center [475, 102] width 153 height 12
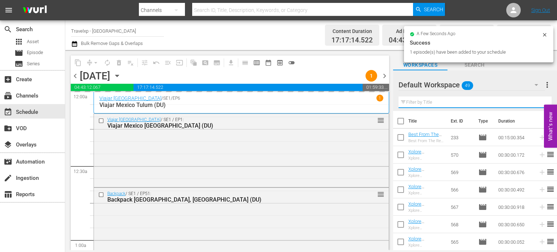
click at [537, 102] on input "text" at bounding box center [475, 102] width 153 height 12
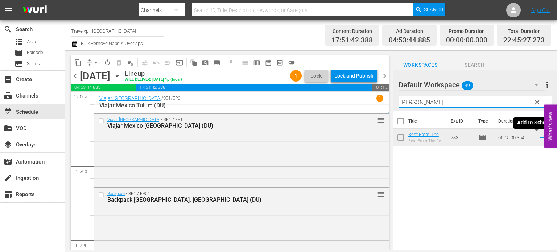
type input "[PERSON_NAME]"
click at [540, 137] on icon at bounding box center [542, 137] width 5 height 5
click at [538, 101] on span "clear" at bounding box center [537, 102] width 9 height 9
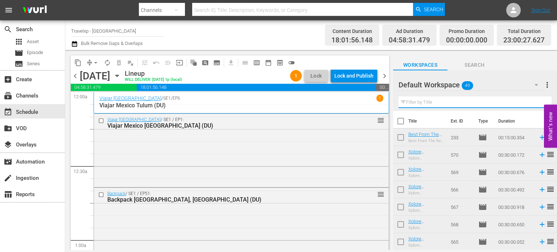
click at [538, 101] on input "text" at bounding box center [475, 102] width 153 height 12
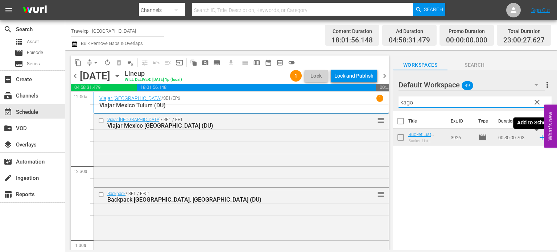
type input "kago"
click at [540, 136] on icon at bounding box center [542, 137] width 8 height 8
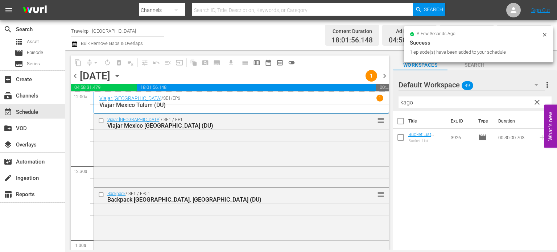
click at [539, 102] on span "clear" at bounding box center [537, 102] width 9 height 9
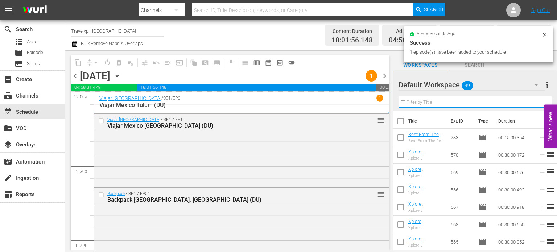
click at [539, 102] on input "text" at bounding box center [475, 102] width 153 height 12
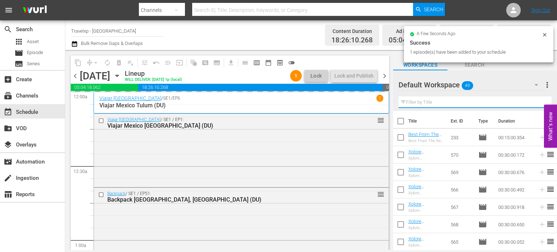
click at [539, 102] on input "text" at bounding box center [475, 102] width 153 height 12
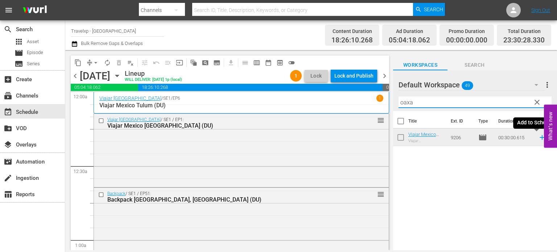
type input "oaxa"
click at [540, 137] on icon at bounding box center [542, 137] width 5 height 5
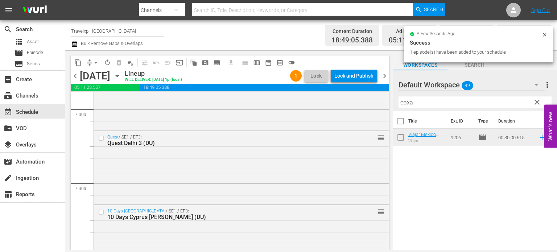
scroll to position [3415, 0]
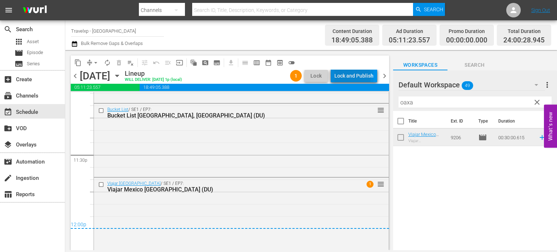
click at [344, 78] on div "Lock and Publish" at bounding box center [353, 75] width 39 height 13
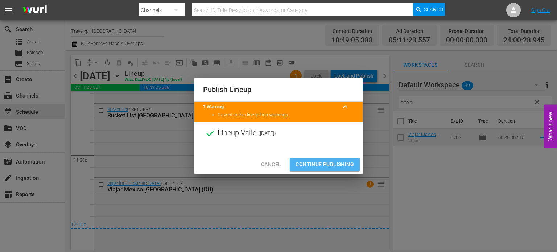
click at [335, 160] on span "Continue Publishing" at bounding box center [325, 164] width 58 height 9
